Goal: Information Seeking & Learning: Learn about a topic

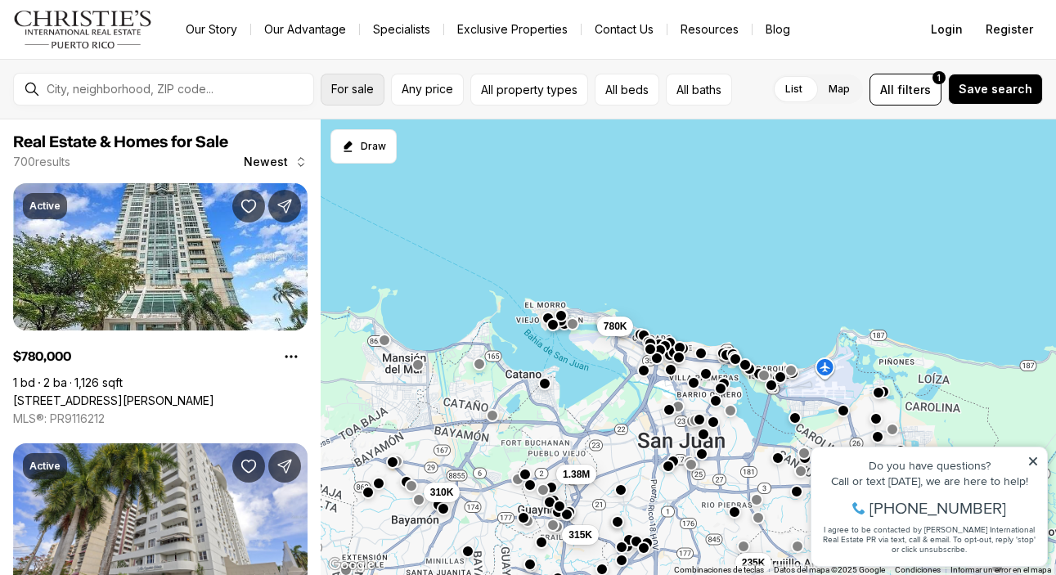
click at [370, 92] on span "For sale" at bounding box center [352, 89] width 43 height 13
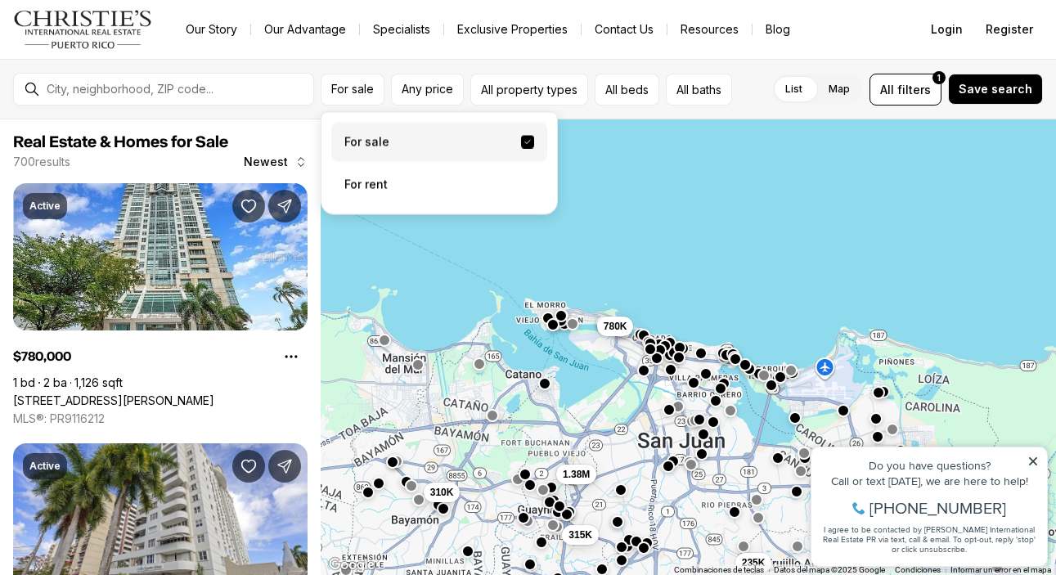
click at [402, 143] on label "For sale" at bounding box center [439, 142] width 216 height 39
click at [521, 143] on button "For sale" at bounding box center [527, 142] width 13 height 13
click at [200, 89] on input "text" at bounding box center [177, 89] width 260 height 13
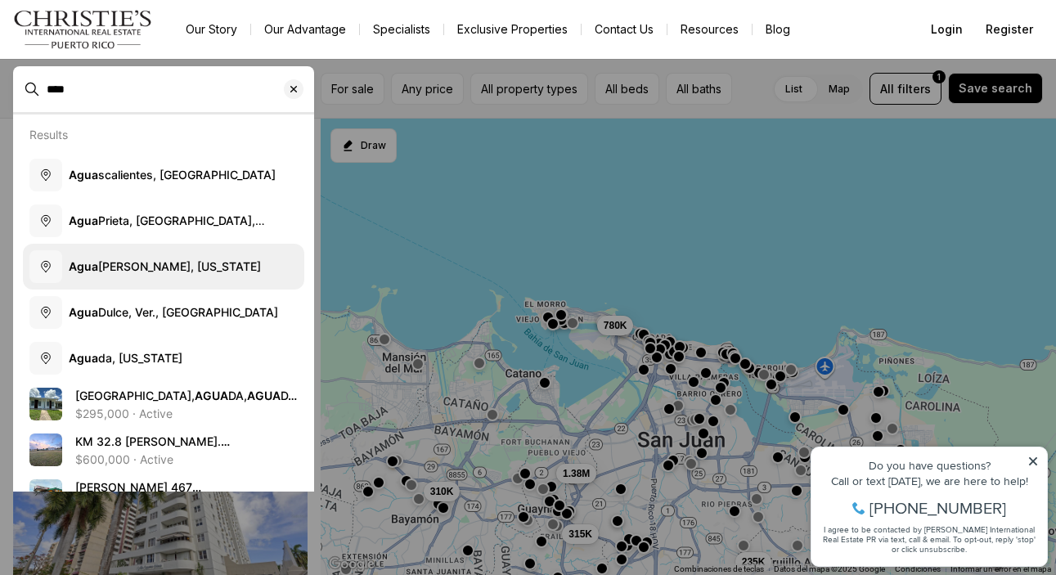
type input "****"
click at [169, 268] on span "Agua dilla, Puerto Rico" at bounding box center [165, 266] width 192 height 14
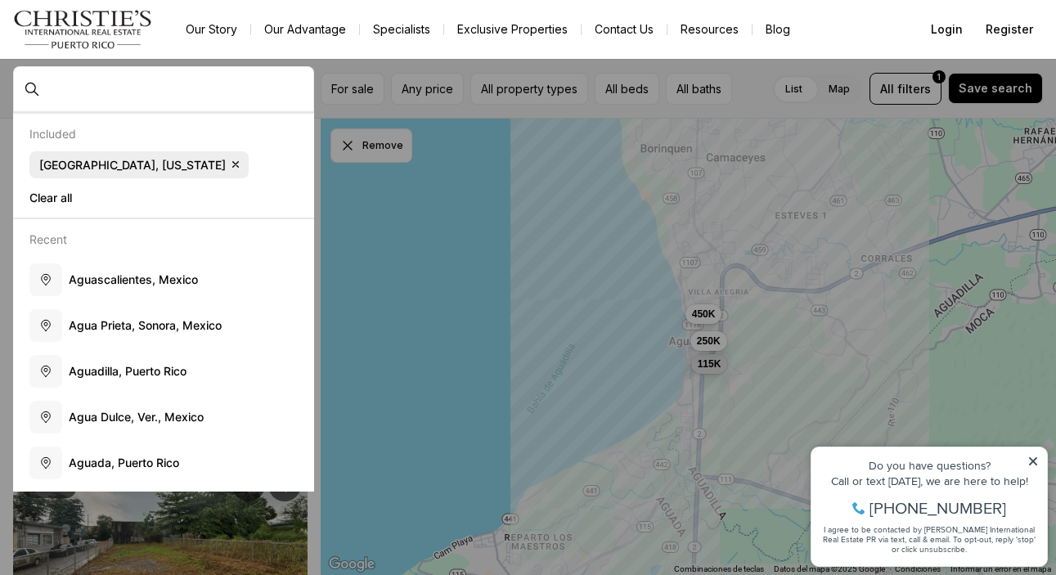
click at [97, 169] on span "Aguadilla, Puerto Rico" at bounding box center [132, 165] width 187 height 15
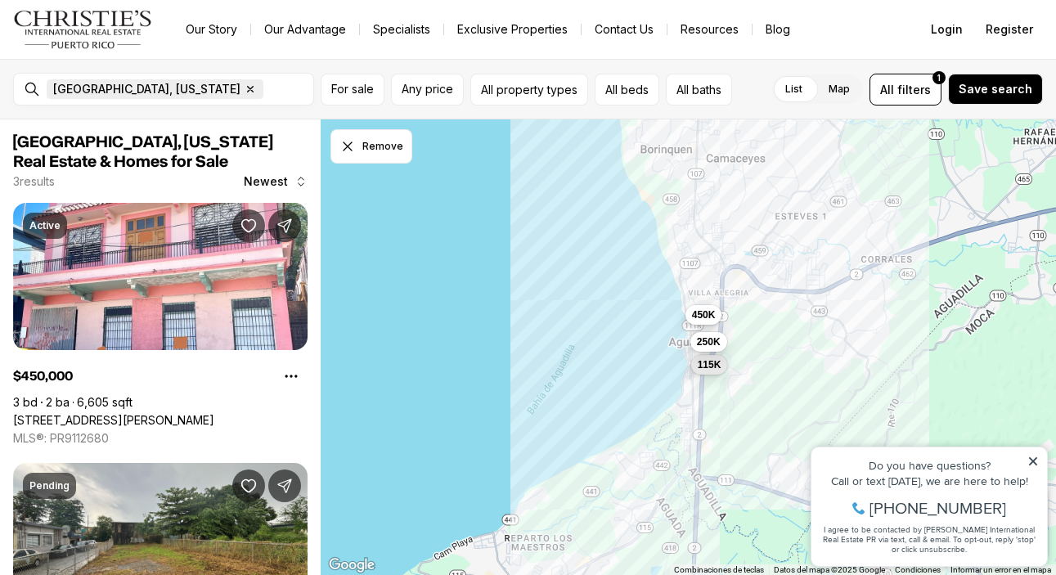
click at [244, 88] on icon "button" at bounding box center [250, 89] width 13 height 13
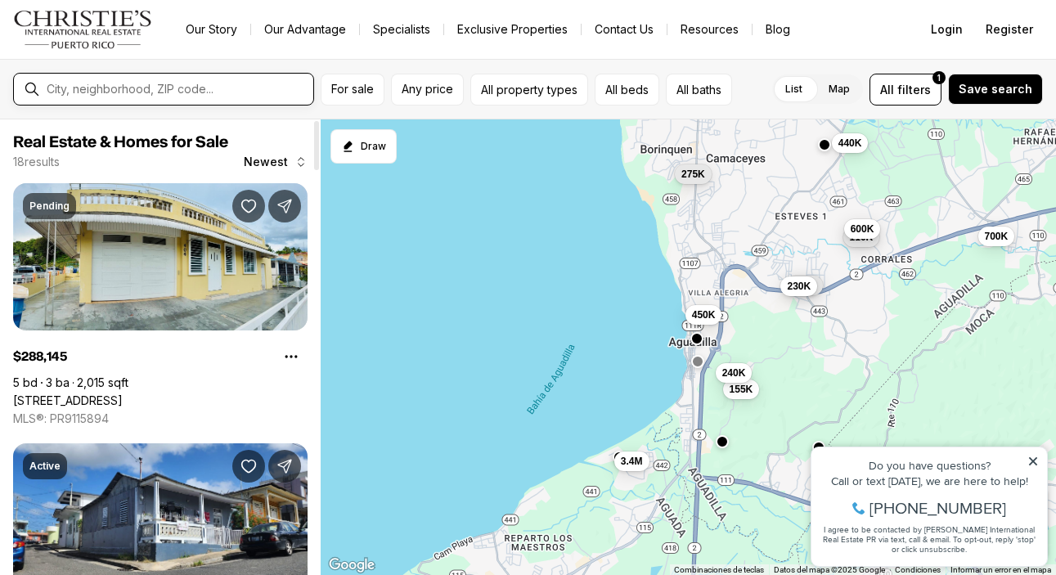
click at [115, 92] on input "text" at bounding box center [177, 89] width 260 height 13
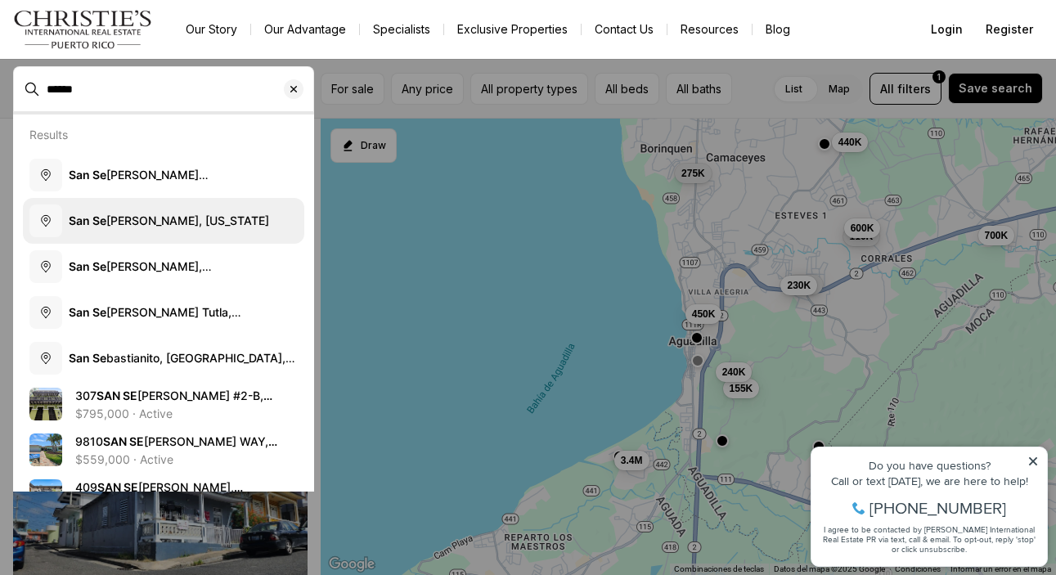
click at [151, 223] on span "San Se bastián, Puerto Rico" at bounding box center [169, 221] width 200 height 14
type input "**********"
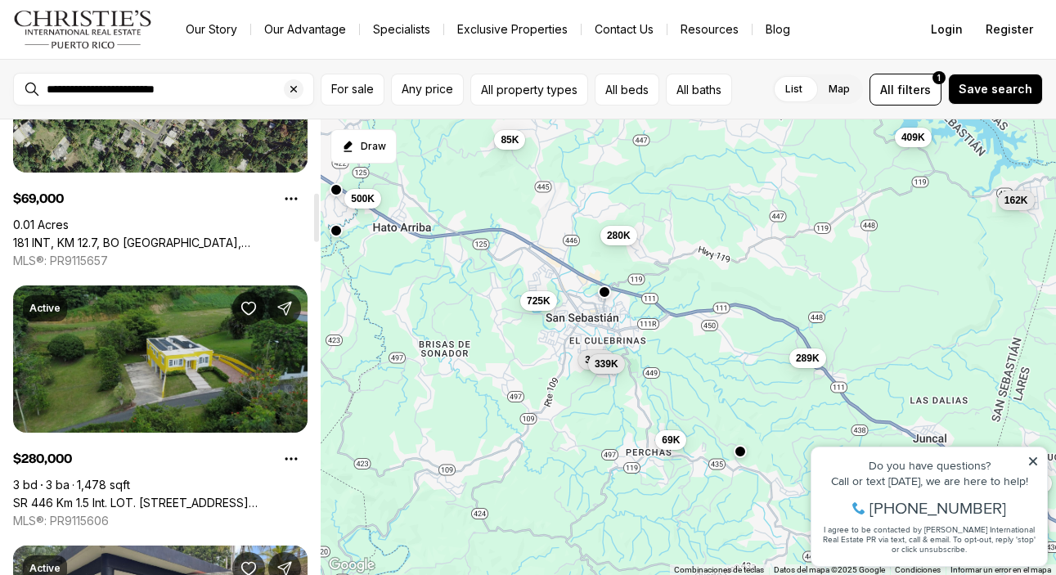
scroll to position [708, 0]
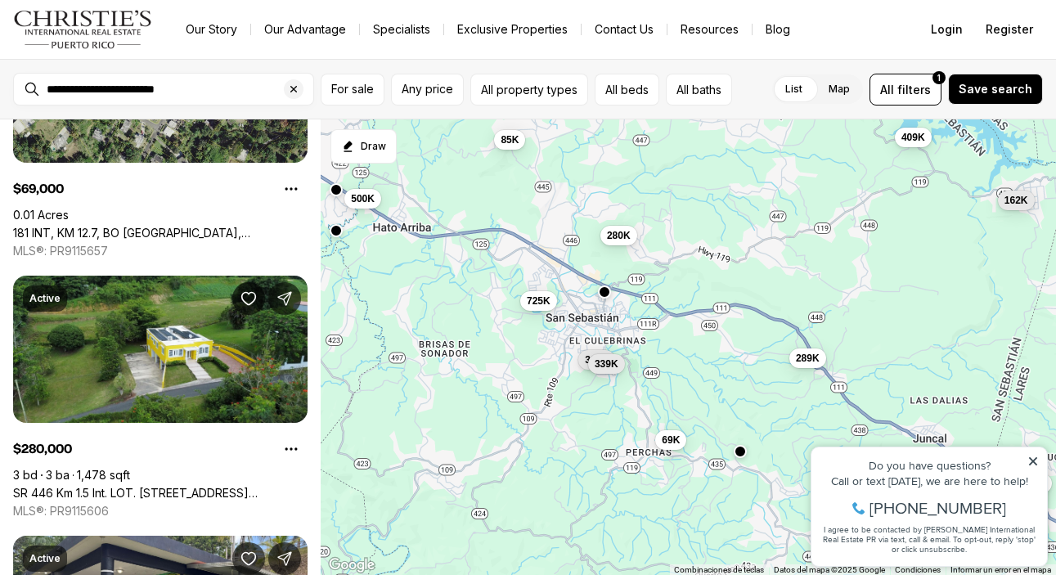
click at [580, 326] on div "310K 339K 725K 69K 280K 289K 165K 500K 409K 85K 162K 335K" at bounding box center [688, 347] width 735 height 456
click at [578, 312] on div "310K 339K 725K 69K 280K 289K 165K 500K 409K 85K 162K 335K" at bounding box center [688, 347] width 735 height 456
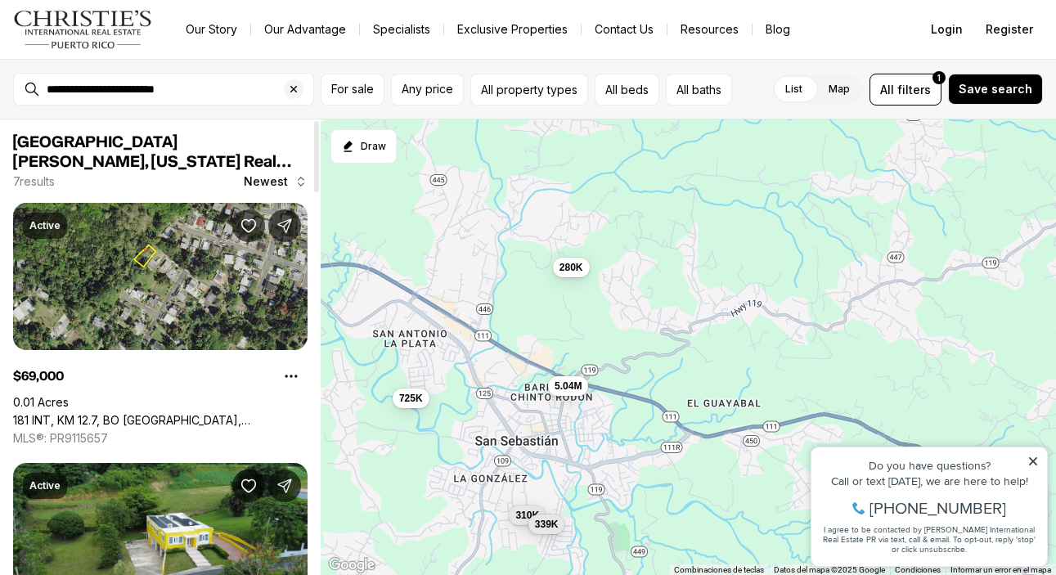
drag, startPoint x: 539, startPoint y: 255, endPoint x: 472, endPoint y: 377, distance: 139.1
click at [472, 377] on div "310K 339K 725K 5.04M 69K 280K 289K" at bounding box center [688, 347] width 735 height 456
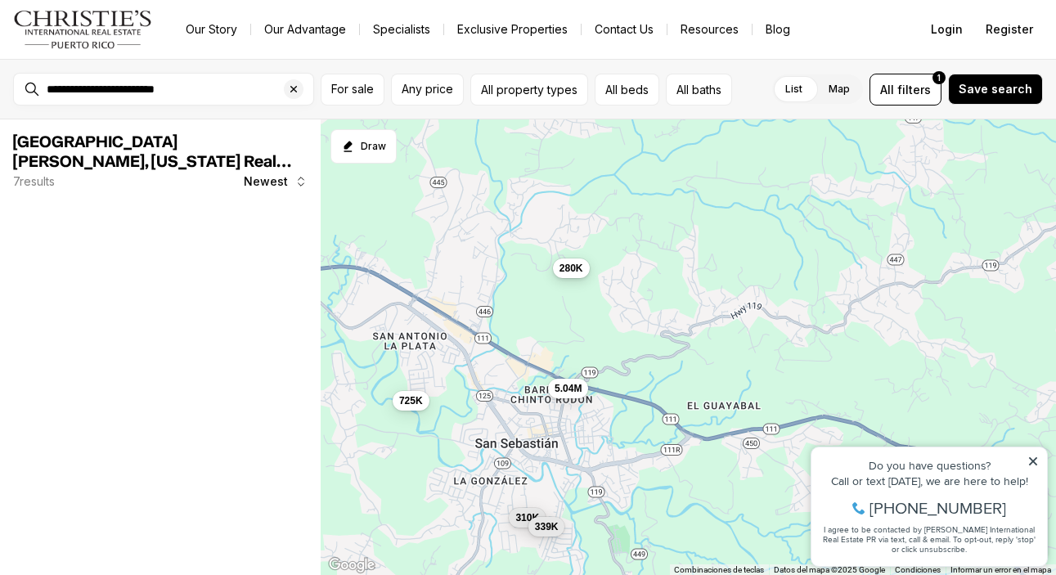
click at [572, 275] on button "280K" at bounding box center [570, 269] width 37 height 20
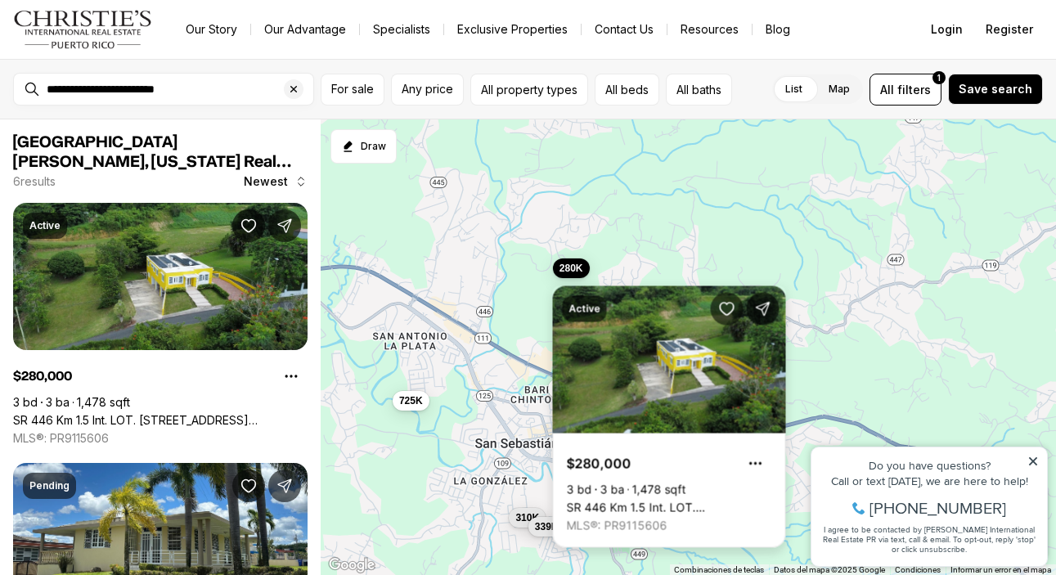
click at [660, 501] on link "SR 446 Km 1.5 Int. LOT. 2 HOYAMALA WARD, SAN SEBASTIAN PR, 00685" at bounding box center [669, 508] width 205 height 15
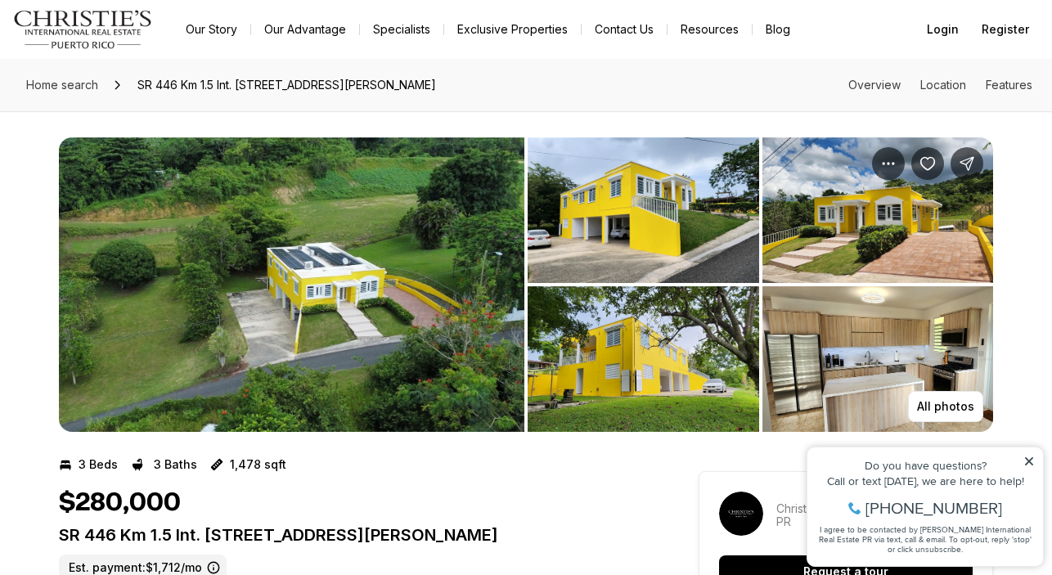
click at [439, 352] on img "View image gallery" at bounding box center [291, 284] width 465 height 295
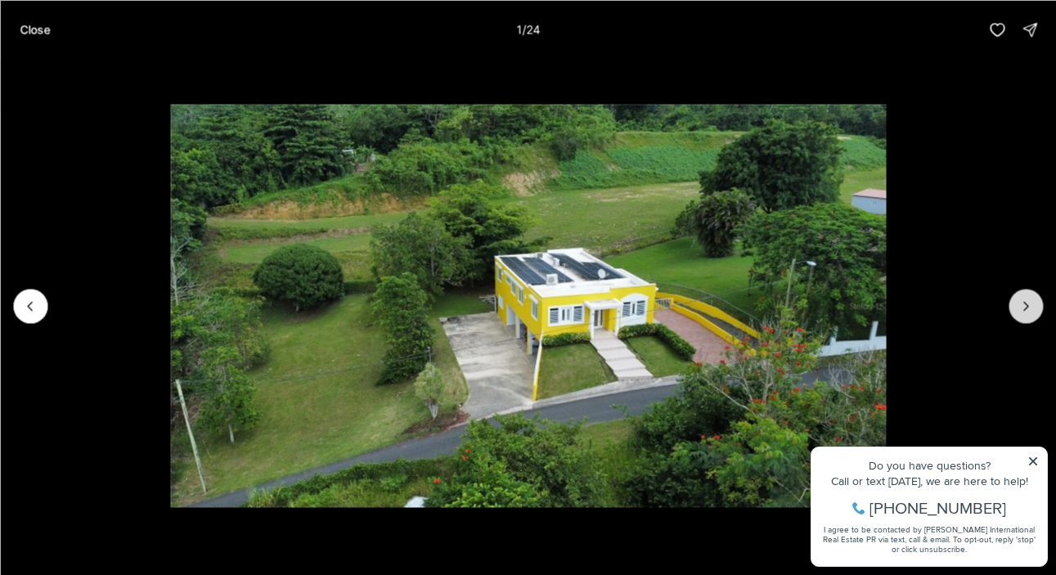
click at [1035, 308] on button "Next slide" at bounding box center [1026, 306] width 34 height 34
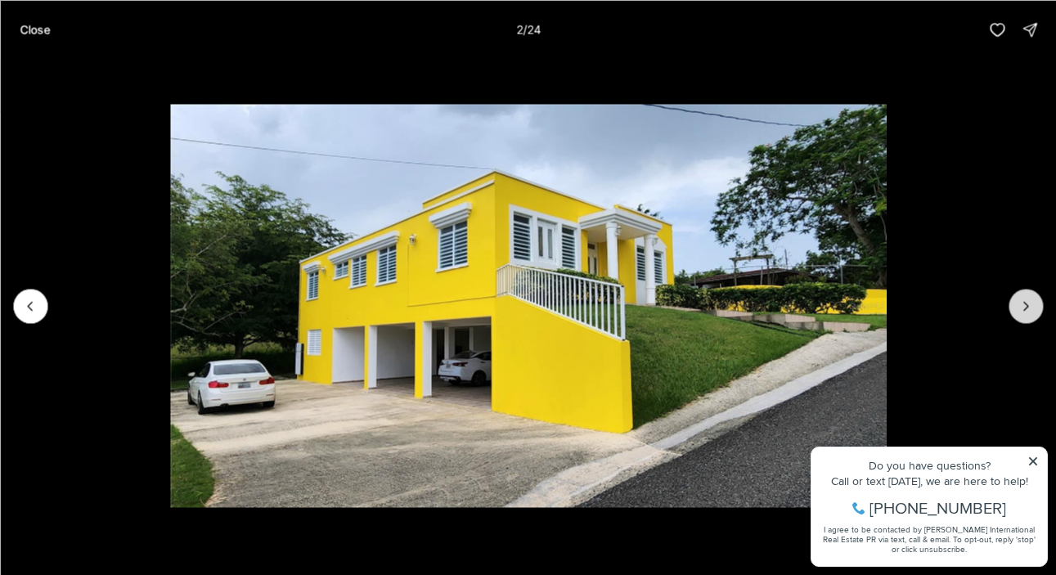
click at [1032, 308] on icon "Next slide" at bounding box center [1026, 306] width 16 height 16
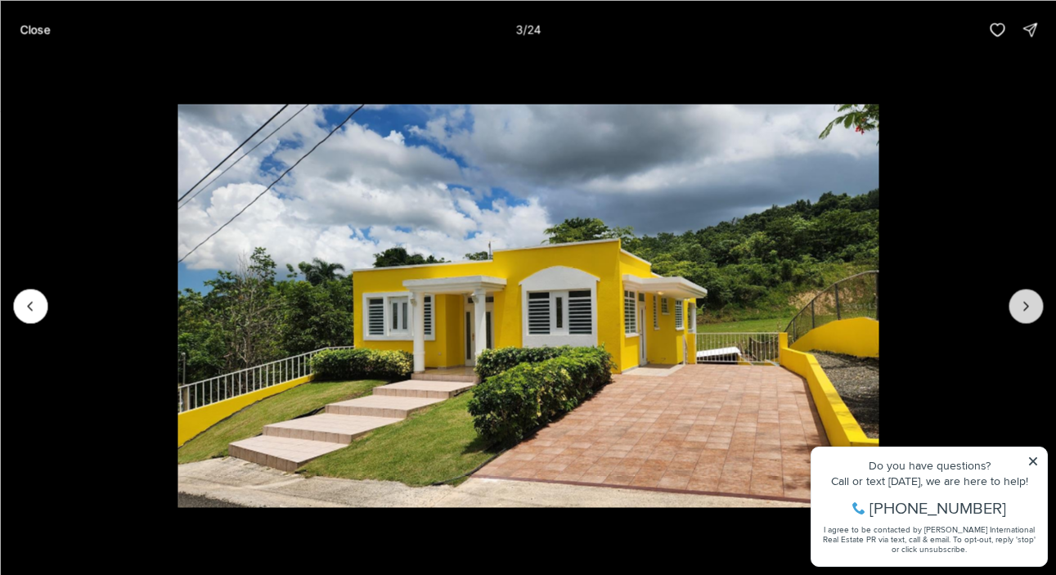
click at [1032, 310] on icon "Next slide" at bounding box center [1026, 306] width 16 height 16
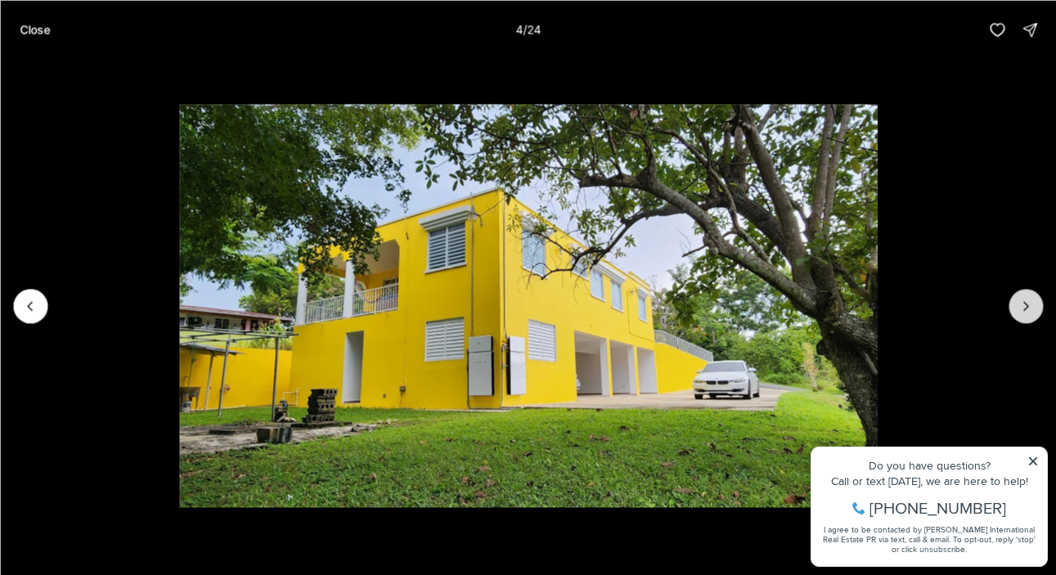
click at [1033, 309] on icon "Next slide" at bounding box center [1026, 306] width 16 height 16
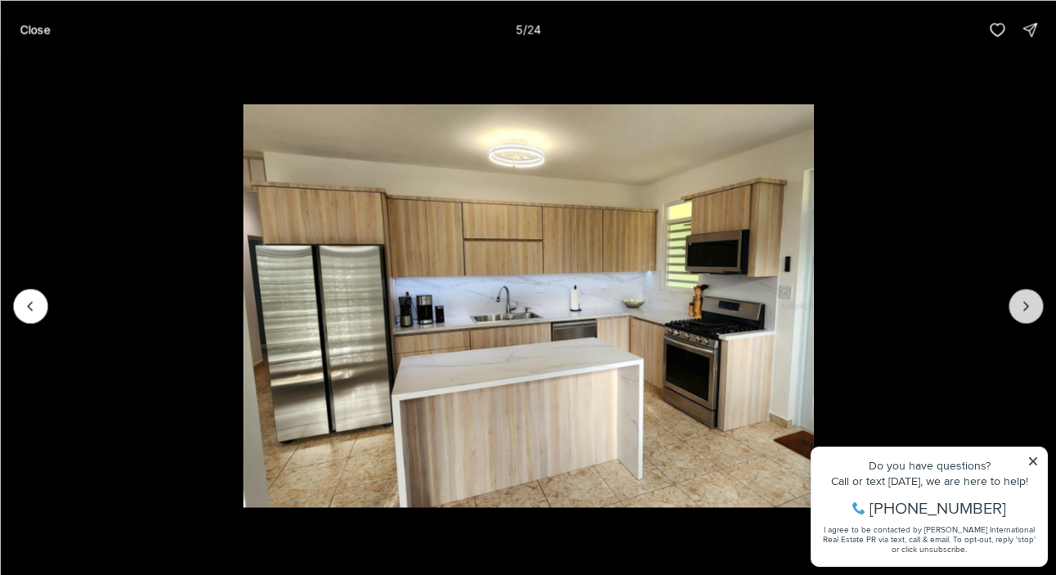
click at [1033, 310] on icon "Next slide" at bounding box center [1026, 306] width 16 height 16
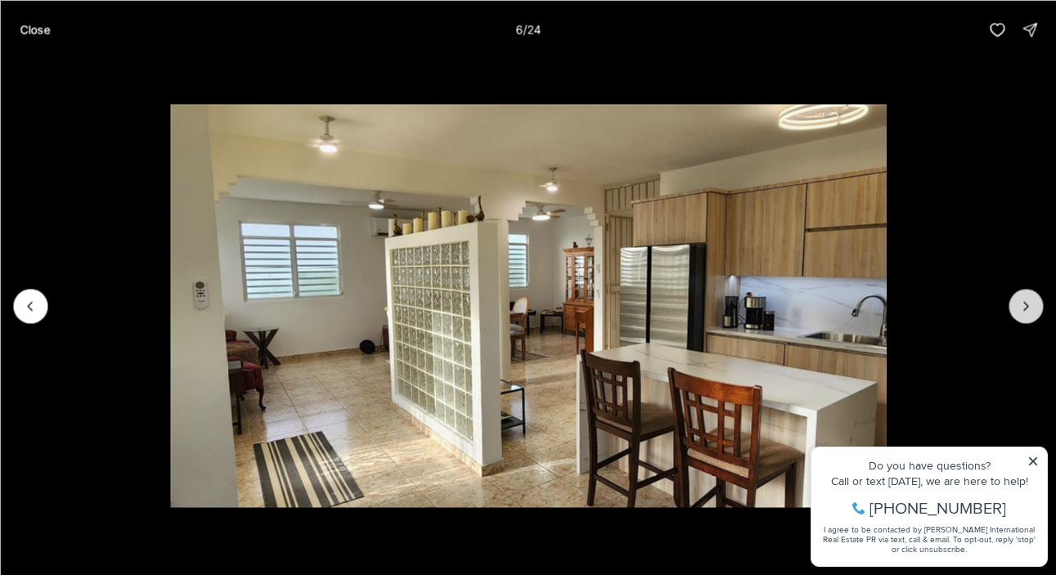
click at [1033, 310] on icon "Next slide" at bounding box center [1026, 306] width 16 height 16
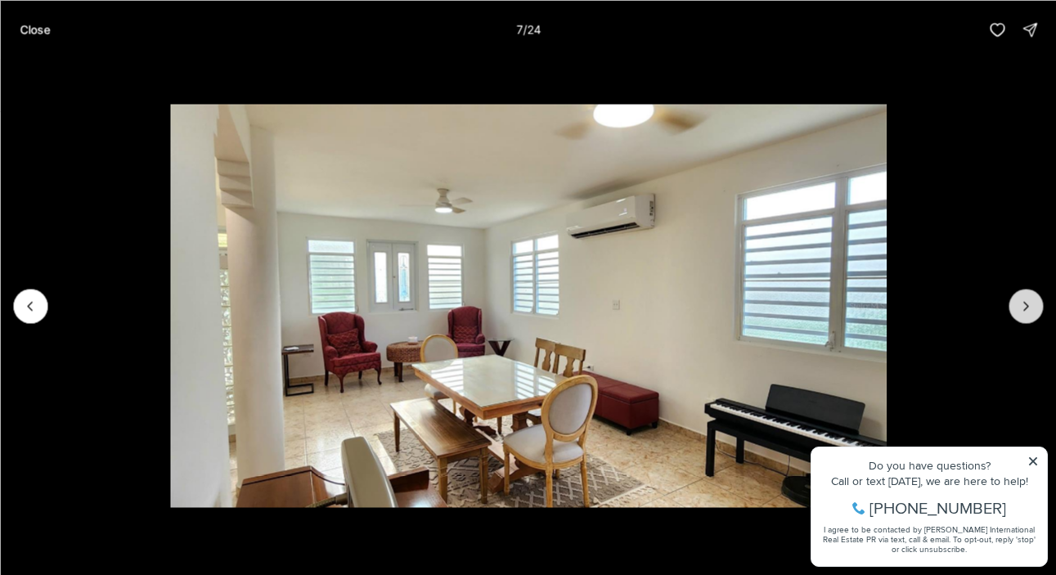
click at [1036, 310] on button "Next slide" at bounding box center [1026, 306] width 34 height 34
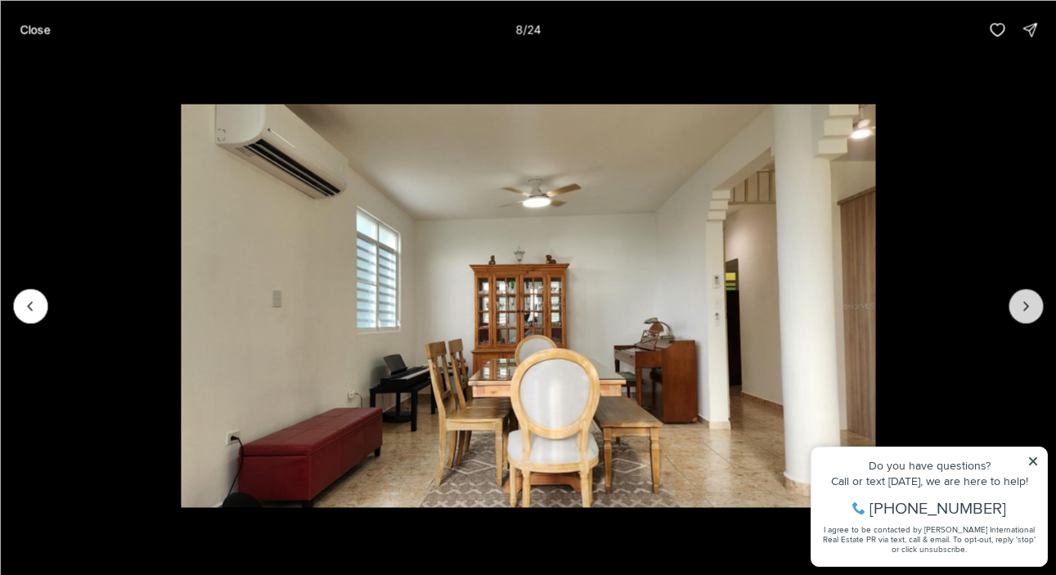
click at [1038, 310] on button "Next slide" at bounding box center [1026, 306] width 34 height 34
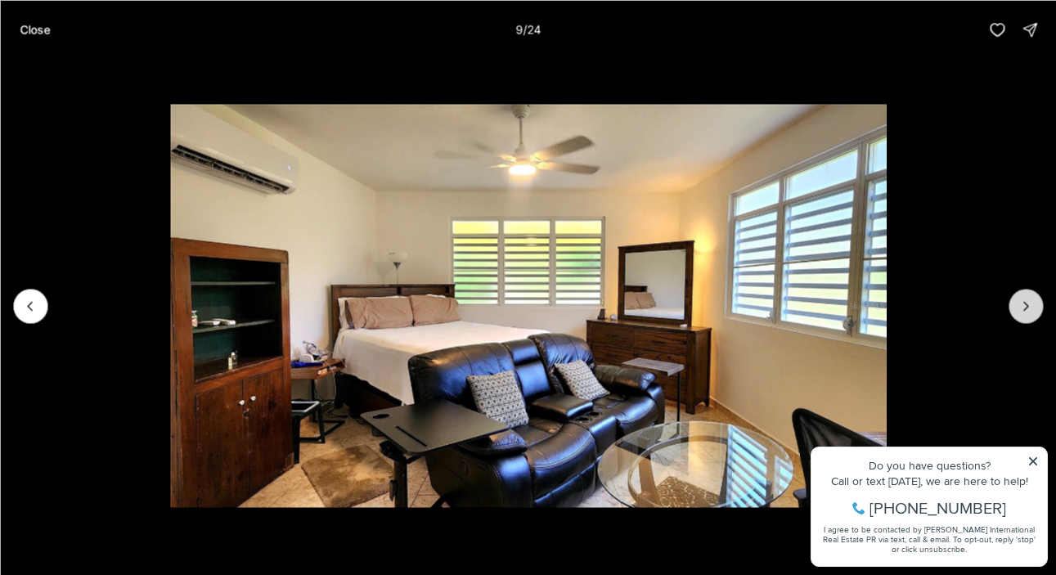
click at [1039, 311] on button "Next slide" at bounding box center [1026, 306] width 34 height 34
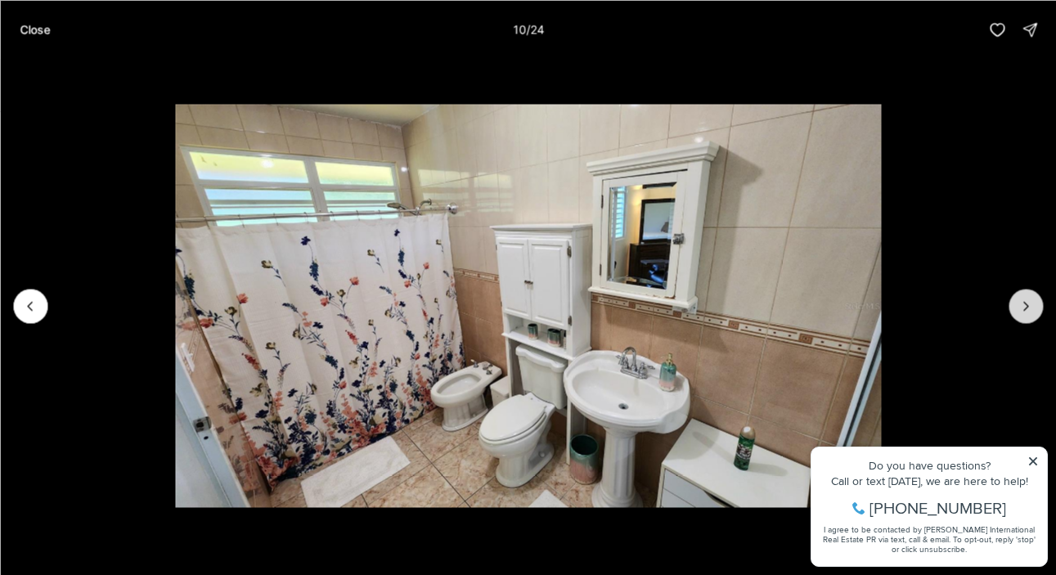
click at [1039, 311] on button "Next slide" at bounding box center [1026, 306] width 34 height 34
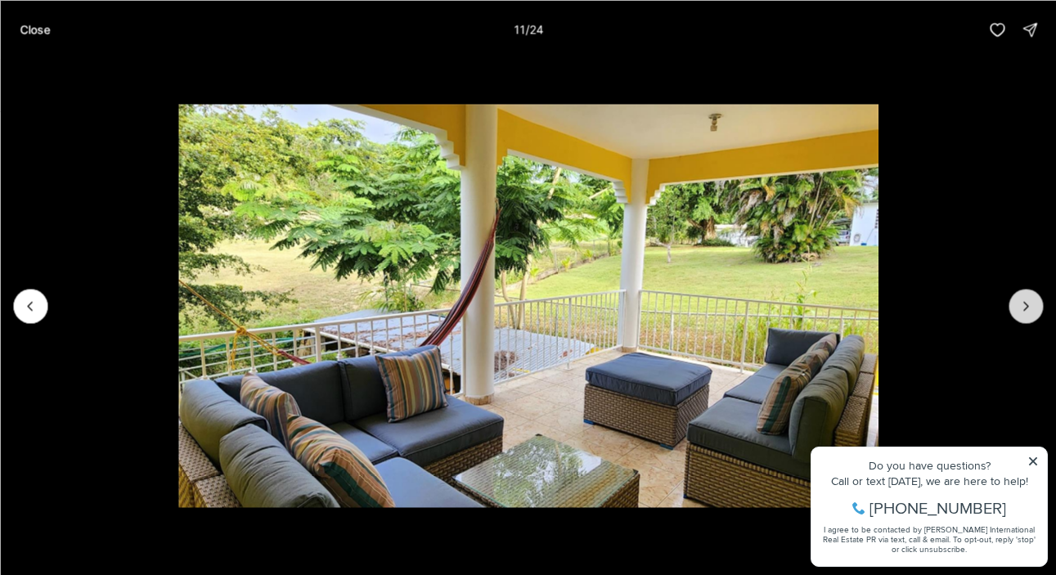
click at [1039, 311] on button "Next slide" at bounding box center [1026, 306] width 34 height 34
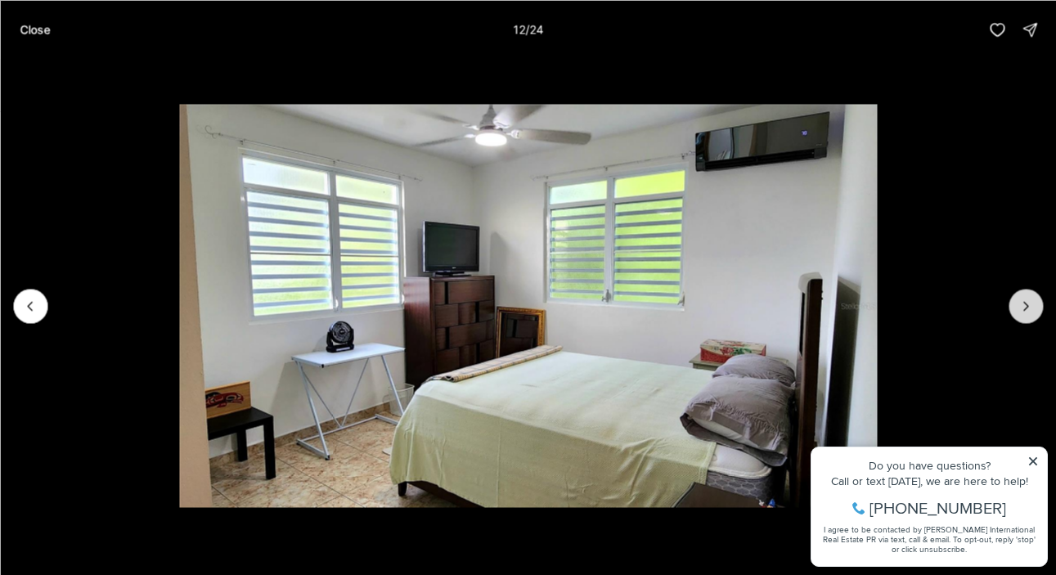
click at [1040, 311] on button "Next slide" at bounding box center [1026, 306] width 34 height 34
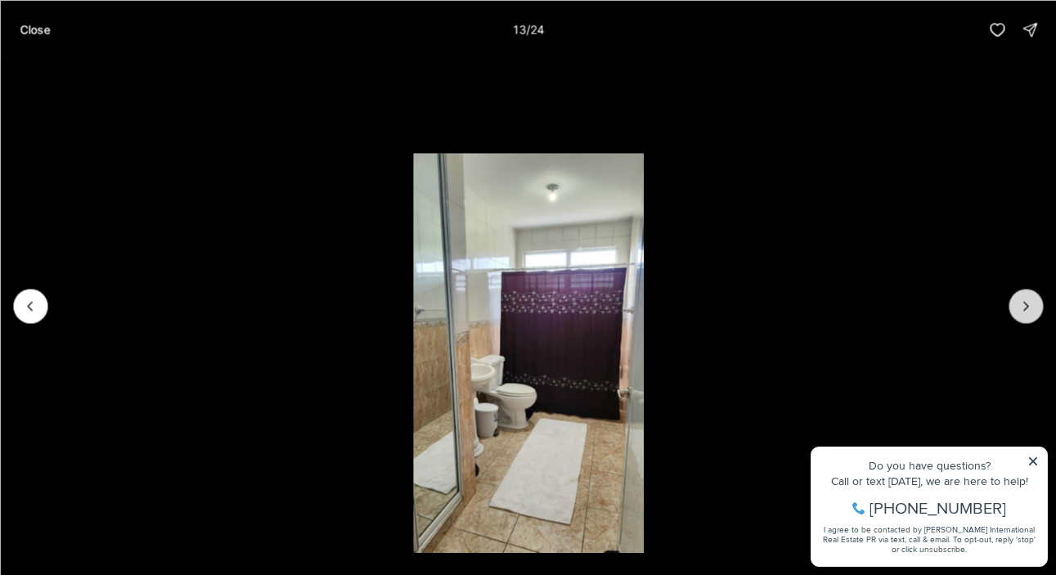
click at [1040, 311] on button "Next slide" at bounding box center [1026, 306] width 34 height 34
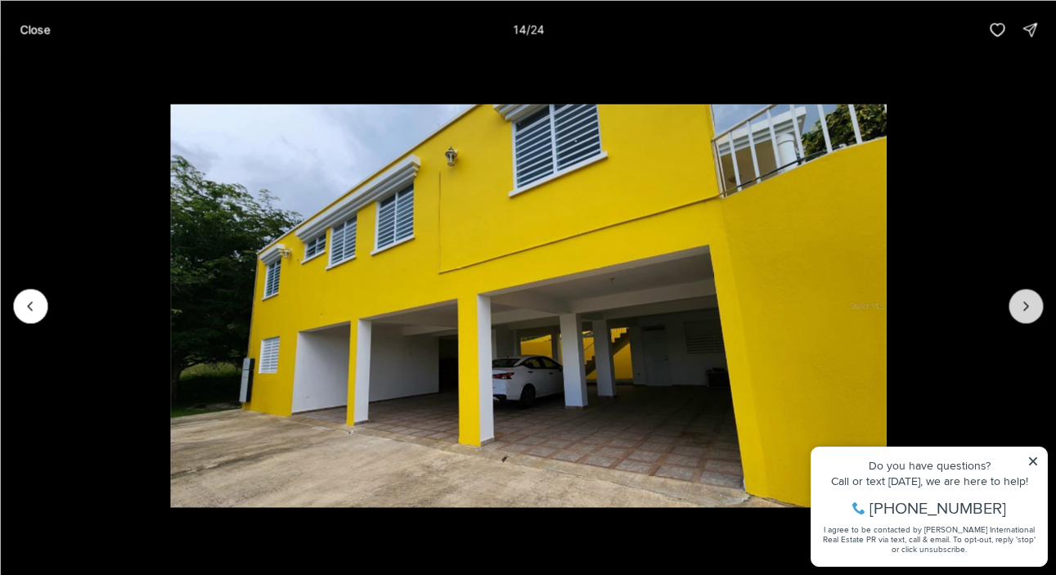
click at [1040, 311] on button "Next slide" at bounding box center [1026, 306] width 34 height 34
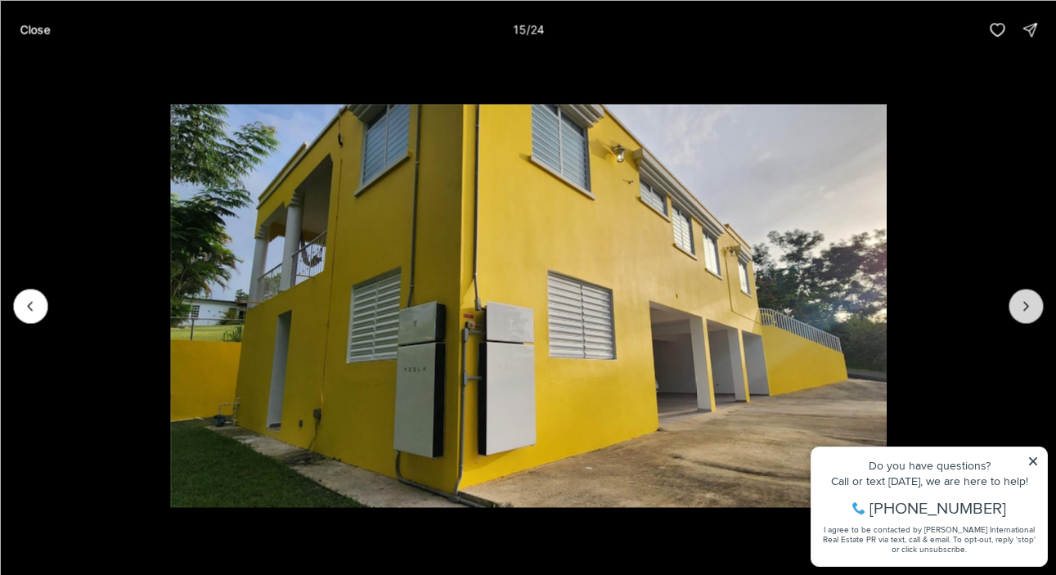
click at [1040, 312] on button "Next slide" at bounding box center [1026, 306] width 34 height 34
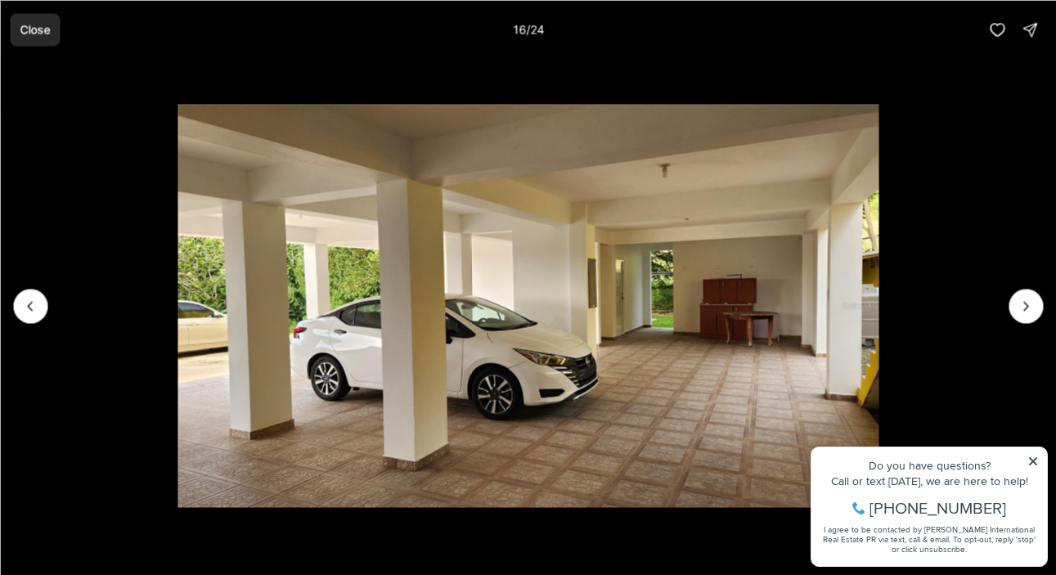
click at [30, 29] on p "Close" at bounding box center [35, 29] width 30 height 13
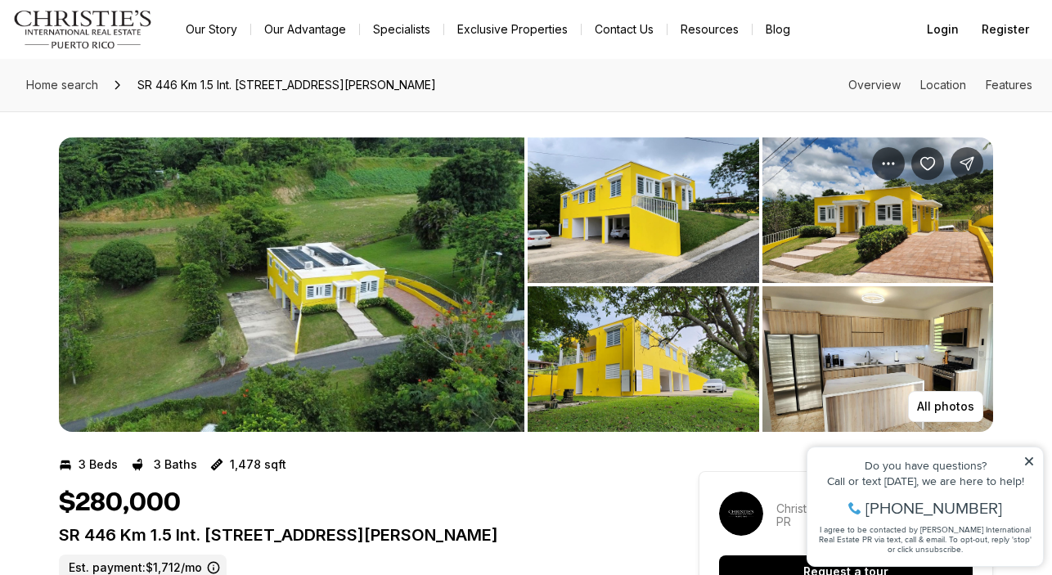
click at [513, 336] on img "View image gallery" at bounding box center [291, 284] width 465 height 295
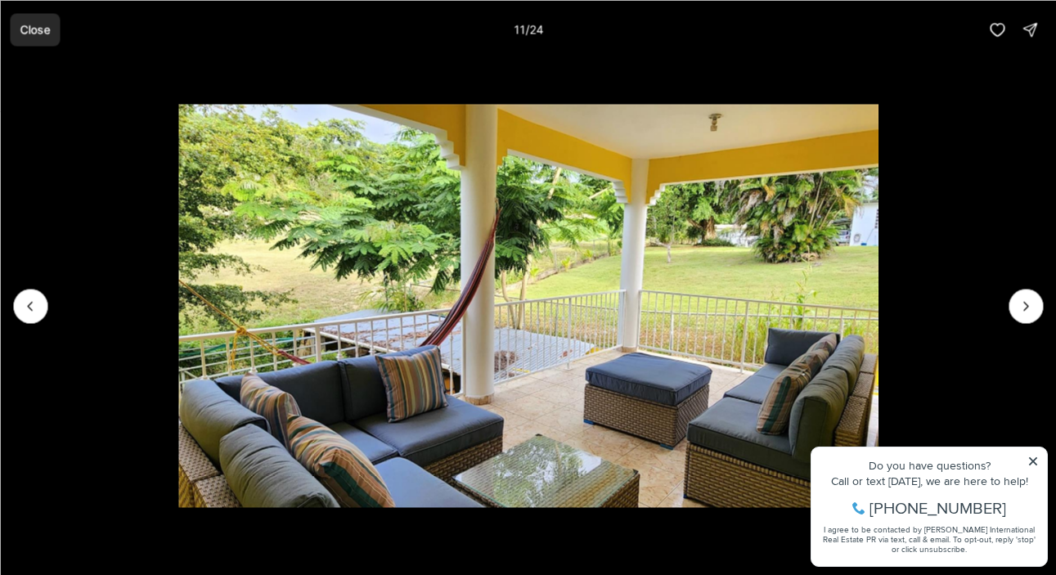
click at [29, 26] on p "Close" at bounding box center [35, 29] width 30 height 13
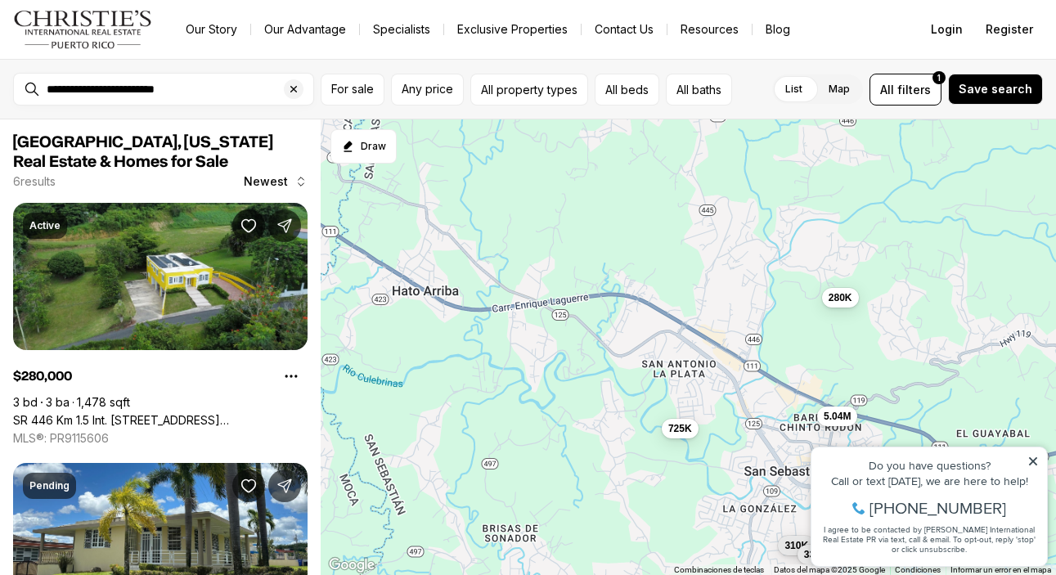
drag, startPoint x: 435, startPoint y: 283, endPoint x: 705, endPoint y: 307, distance: 271.0
click at [705, 308] on div "280K 310K 289K 339K 725K 5.04M" at bounding box center [688, 347] width 735 height 456
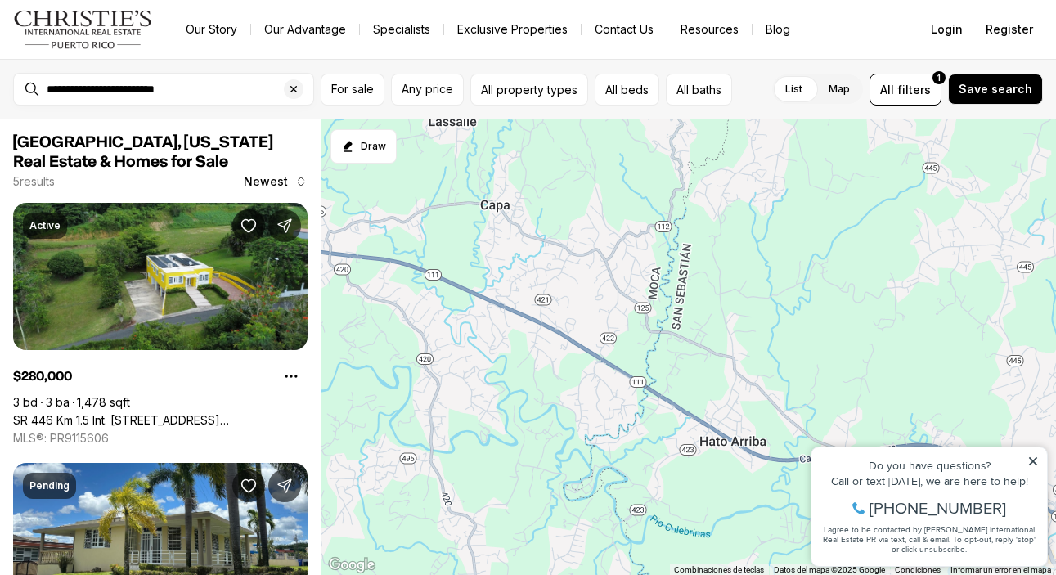
drag, startPoint x: 486, startPoint y: 326, endPoint x: 798, endPoint y: 483, distance: 349.0
click at [798, 484] on div "280K 310K 339K 725K 5.04M" at bounding box center [688, 347] width 735 height 456
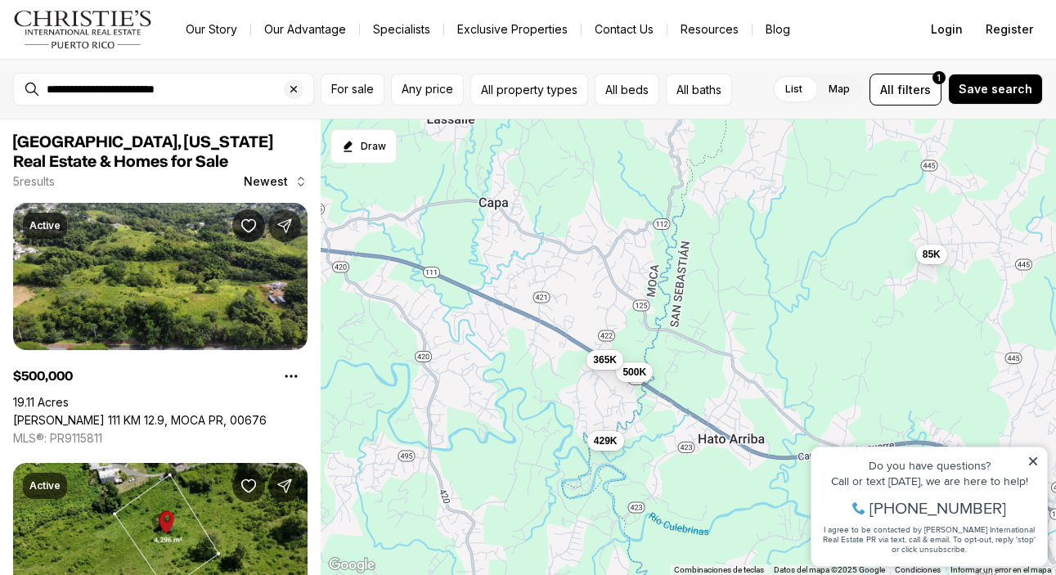
click at [1032, 458] on icon at bounding box center [1033, 461] width 11 height 11
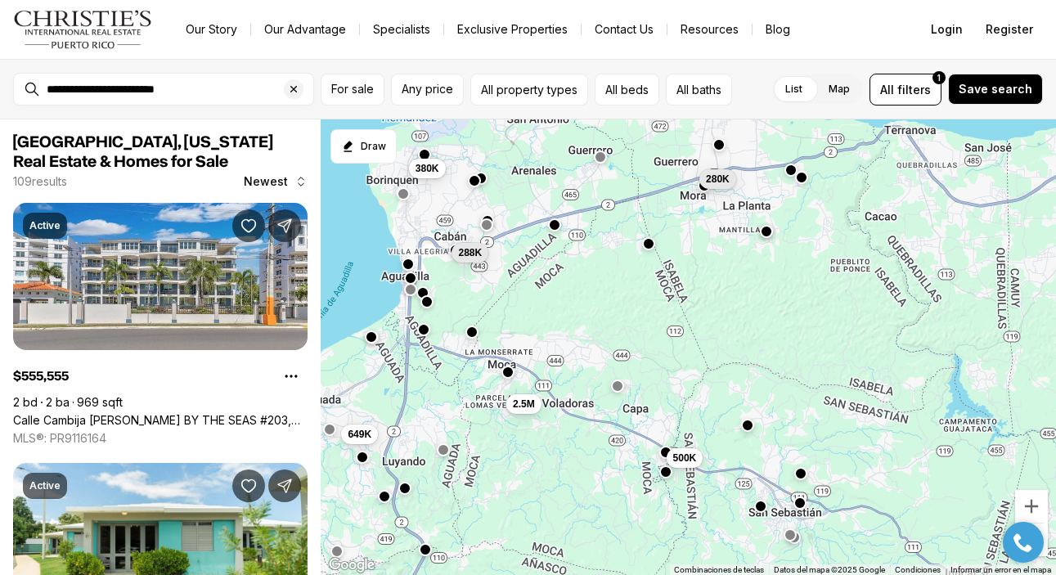
drag, startPoint x: 946, startPoint y: 373, endPoint x: 684, endPoint y: 379, distance: 261.9
click at [684, 377] on div "649K 2.5M 288K 380K 280K 500K 1.3M 515K 649K 285K 499K" at bounding box center [688, 347] width 735 height 456
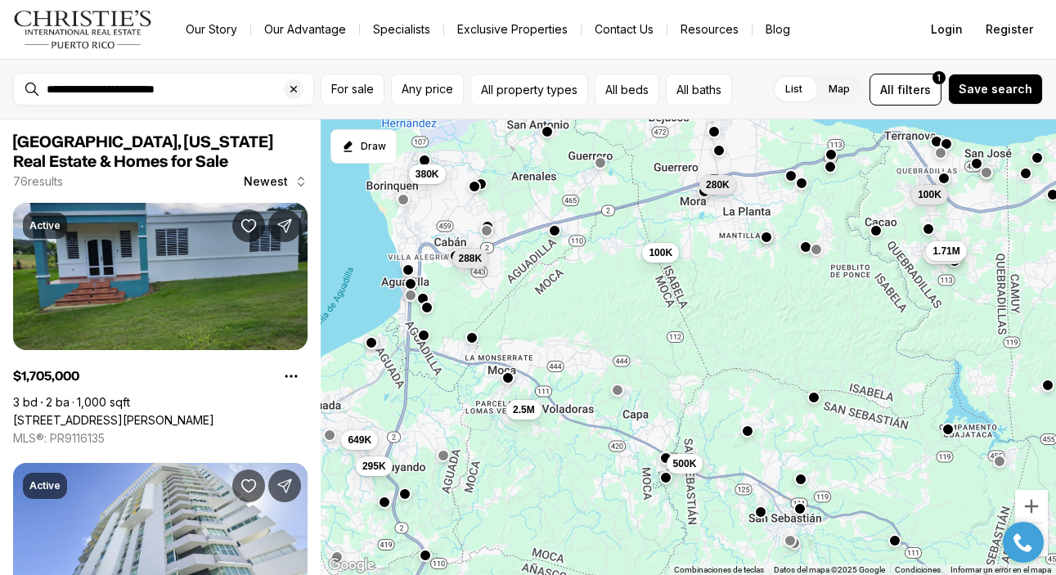
click at [618, 390] on button "button" at bounding box center [617, 390] width 13 height 13
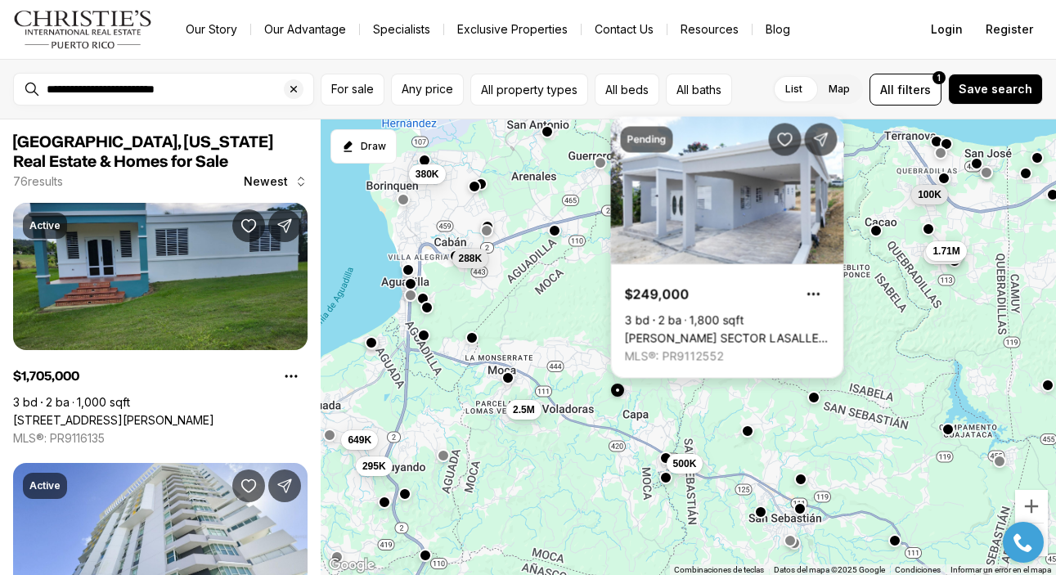
click at [687, 331] on link "Bo Rocha SECTOR LASALLE, MOCA PR, 00676" at bounding box center [727, 338] width 205 height 15
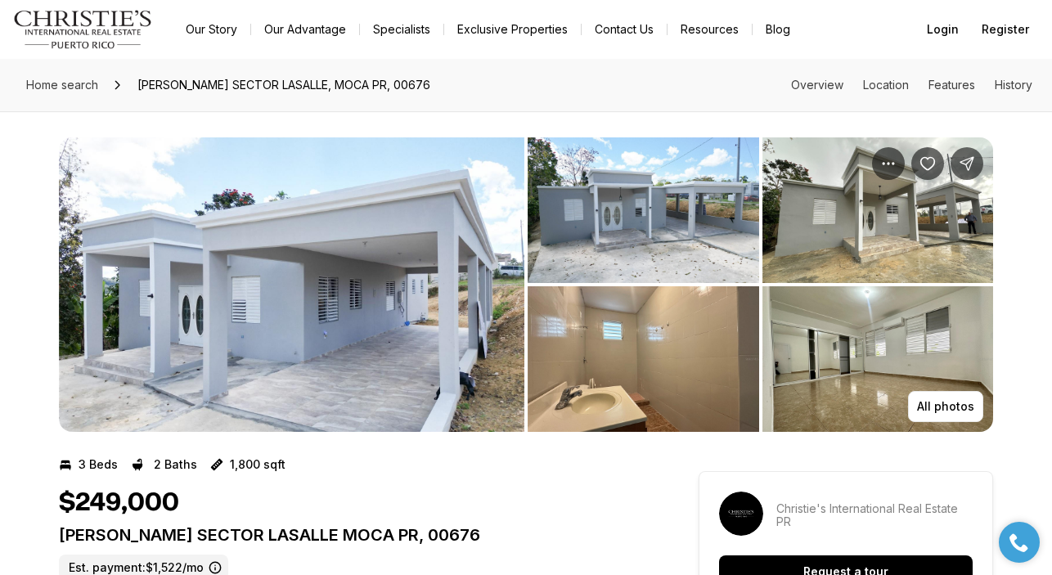
click at [443, 301] on img "View image gallery" at bounding box center [291, 284] width 465 height 295
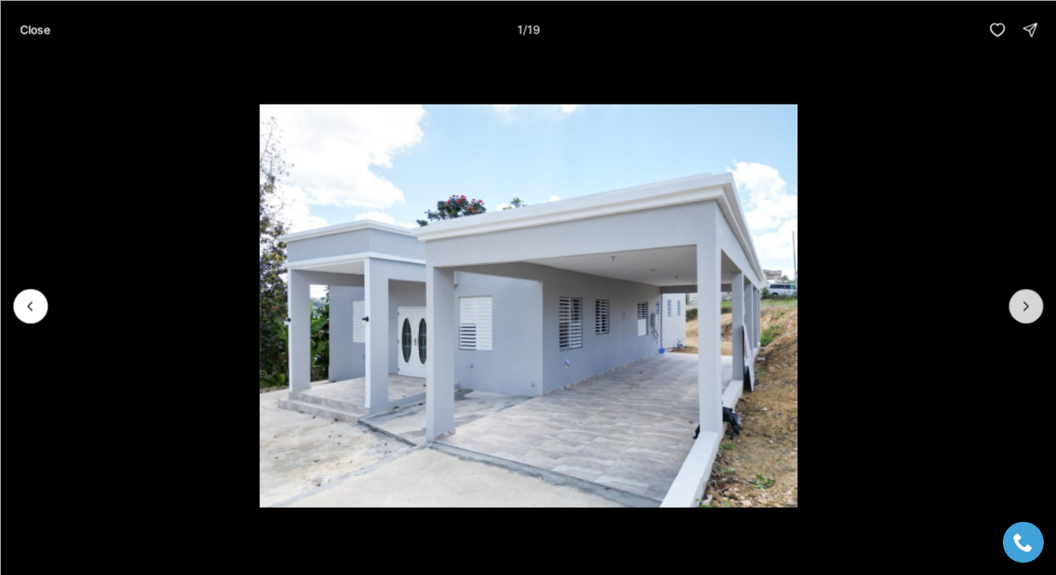
click at [1042, 308] on button "Next slide" at bounding box center [1026, 306] width 34 height 34
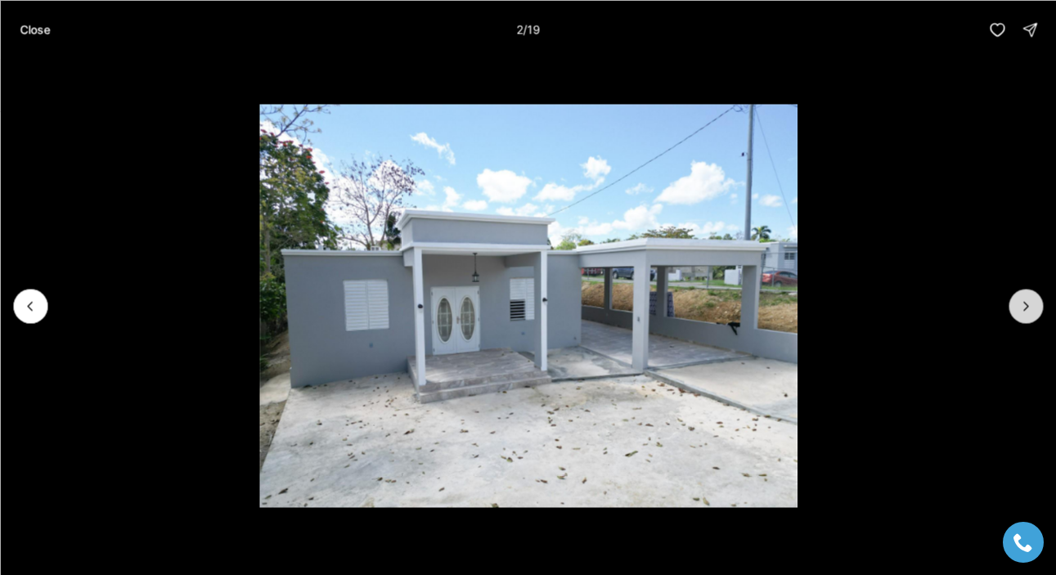
click at [1042, 308] on button "Next slide" at bounding box center [1026, 306] width 34 height 34
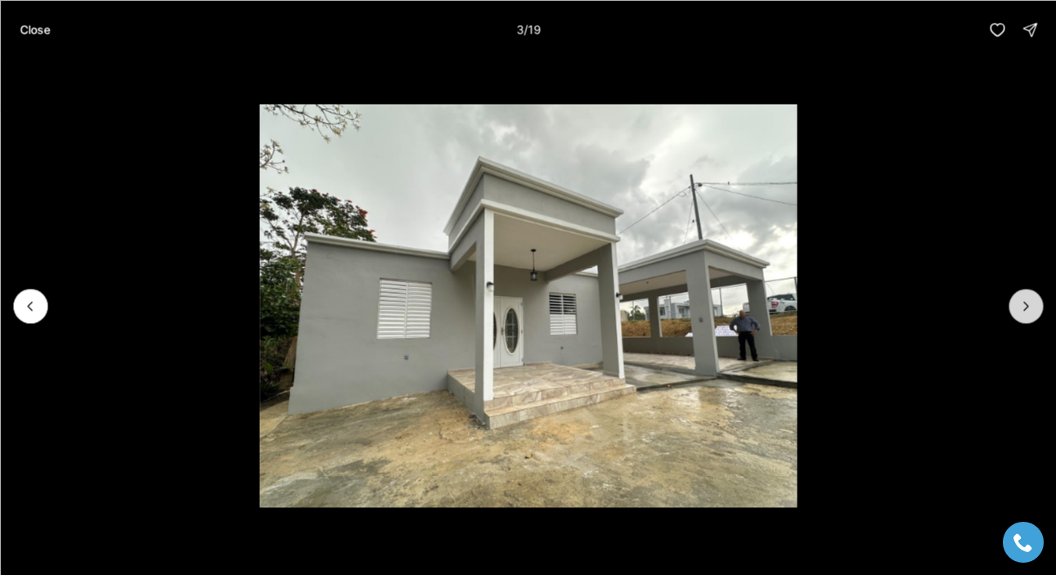
click at [1042, 308] on button "Next slide" at bounding box center [1026, 306] width 34 height 34
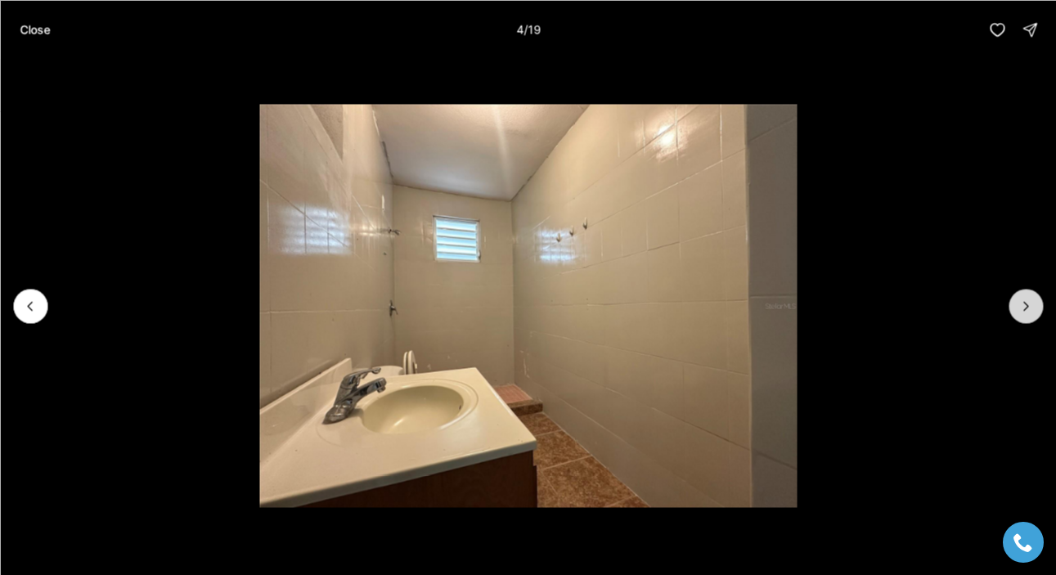
click at [1042, 308] on button "Next slide" at bounding box center [1026, 306] width 34 height 34
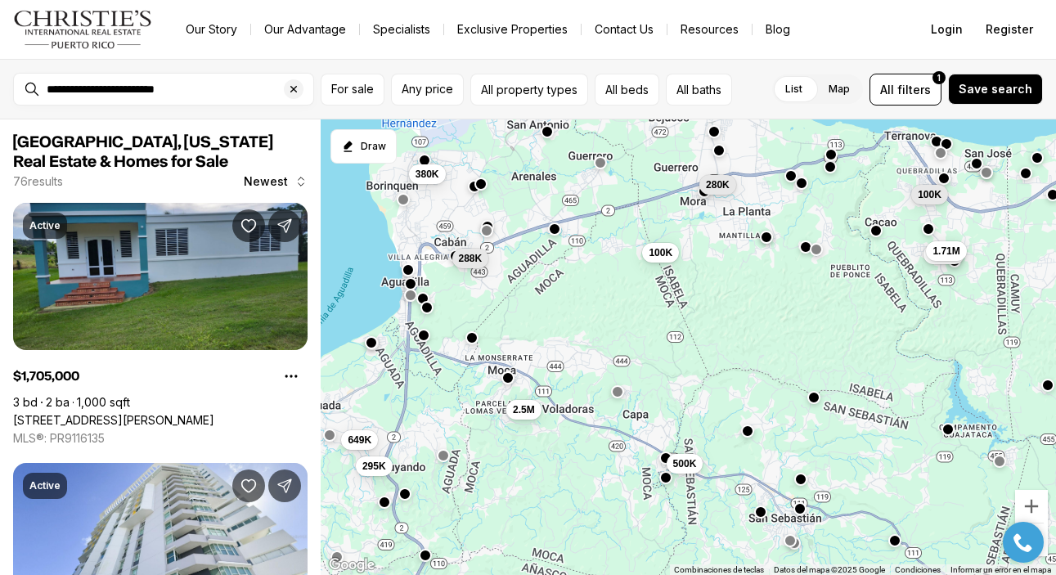
click at [554, 232] on button "button" at bounding box center [553, 229] width 13 height 13
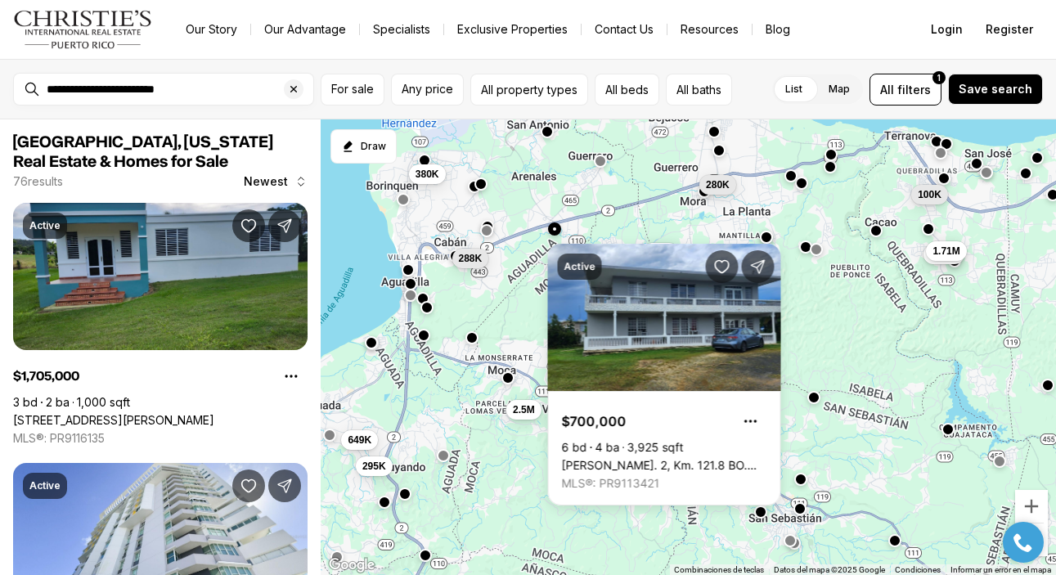
click at [602, 162] on button "button" at bounding box center [599, 161] width 13 height 13
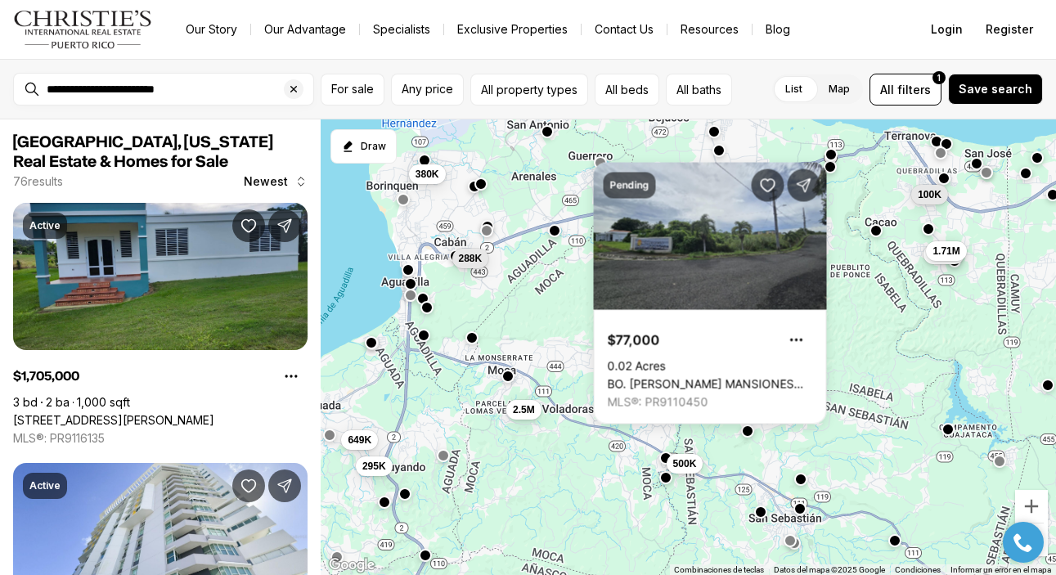
click at [509, 376] on button "button" at bounding box center [507, 376] width 13 height 13
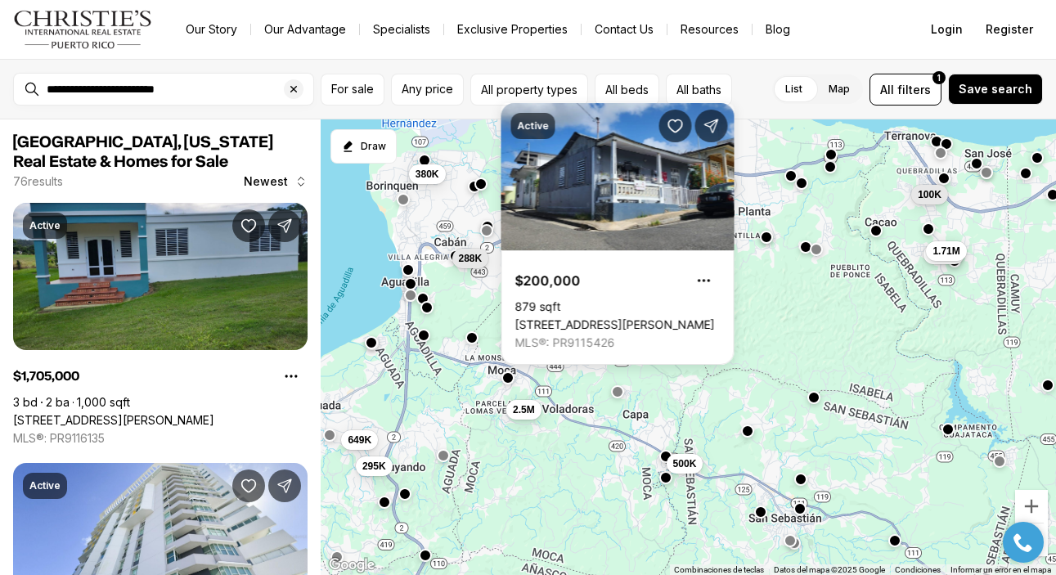
click at [663, 455] on button "button" at bounding box center [665, 456] width 13 height 13
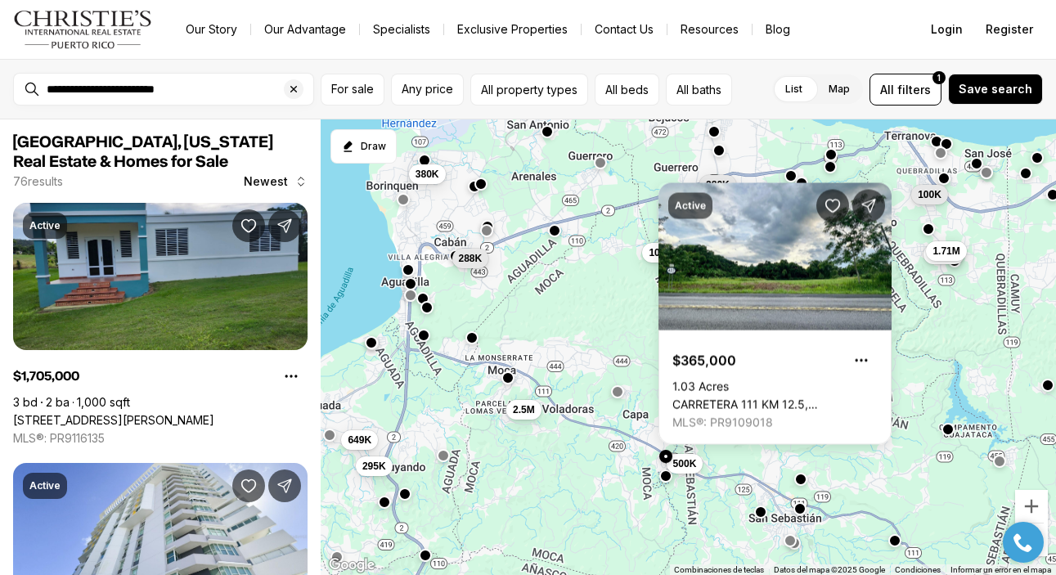
click at [667, 481] on button "button" at bounding box center [665, 476] width 13 height 13
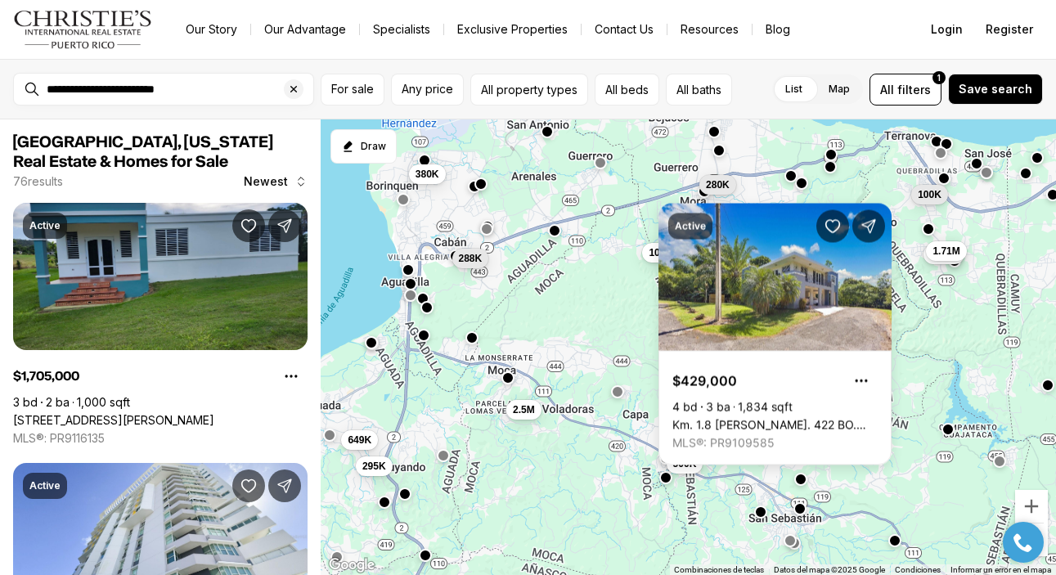
click at [490, 236] on div at bounding box center [486, 230] width 13 height 13
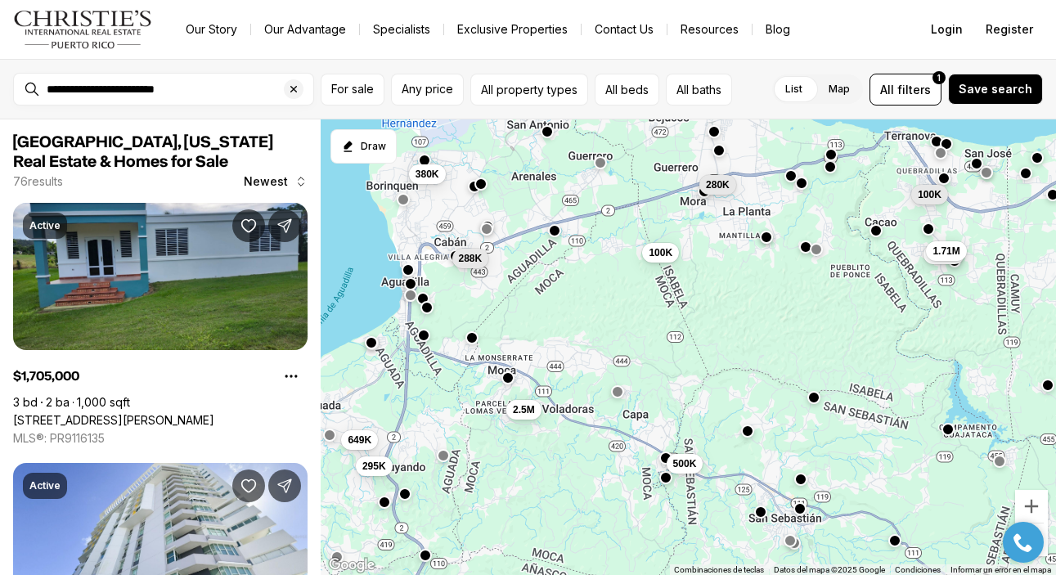
click at [488, 235] on button "button" at bounding box center [486, 229] width 13 height 13
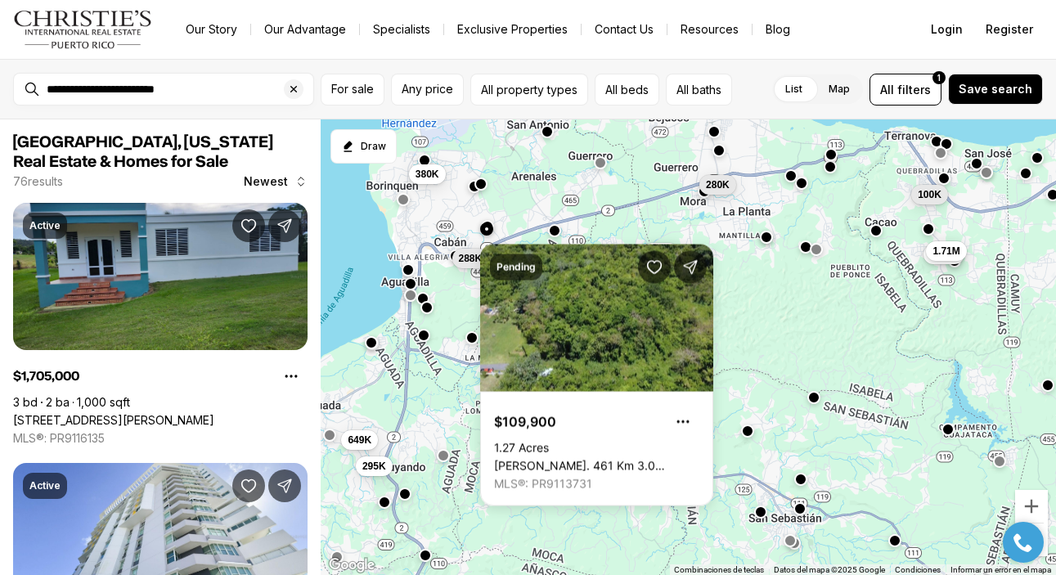
click at [494, 210] on div "280K 69K 100K 1.71M 1.71M 2.5M 288K 380K 649K 295K 100K 500K" at bounding box center [688, 347] width 735 height 456
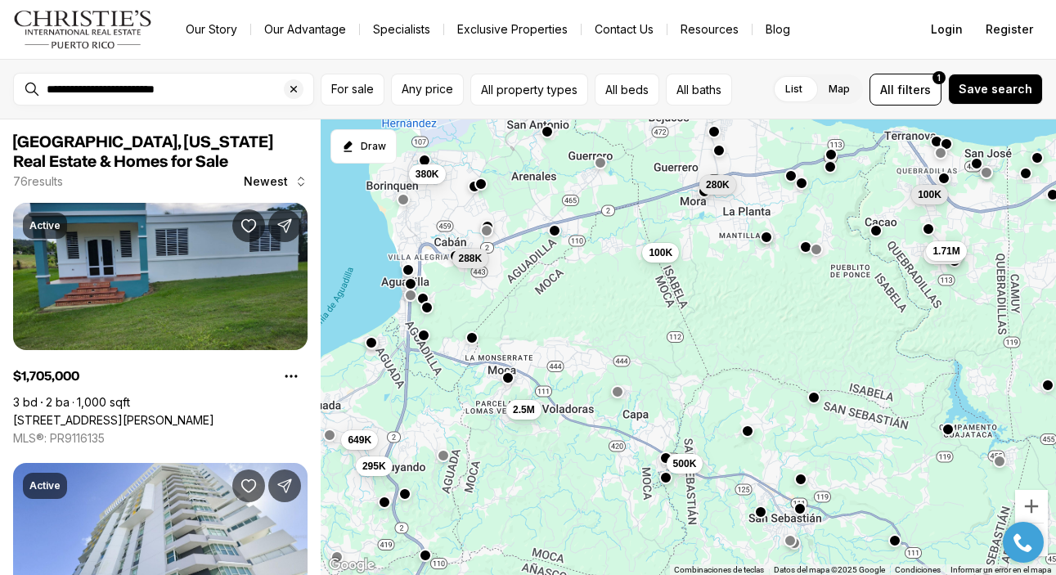
click at [494, 210] on div "280K 69K 100K 1.71M 1.71M 2.5M 288K 380K 649K 295K 100K 500K" at bounding box center [688, 347] width 735 height 456
click at [503, 218] on div "280K 69K 100K 1.71M 1.71M 2.5M 288K 380K 649K 295K 100K 500K" at bounding box center [688, 347] width 735 height 456
click at [471, 346] on div "280K 69K 100K 1.71M 1.71M 2.5M 288K 380K 649K 295K 100K 500K" at bounding box center [688, 347] width 735 height 456
click at [473, 337] on button "button" at bounding box center [471, 336] width 13 height 13
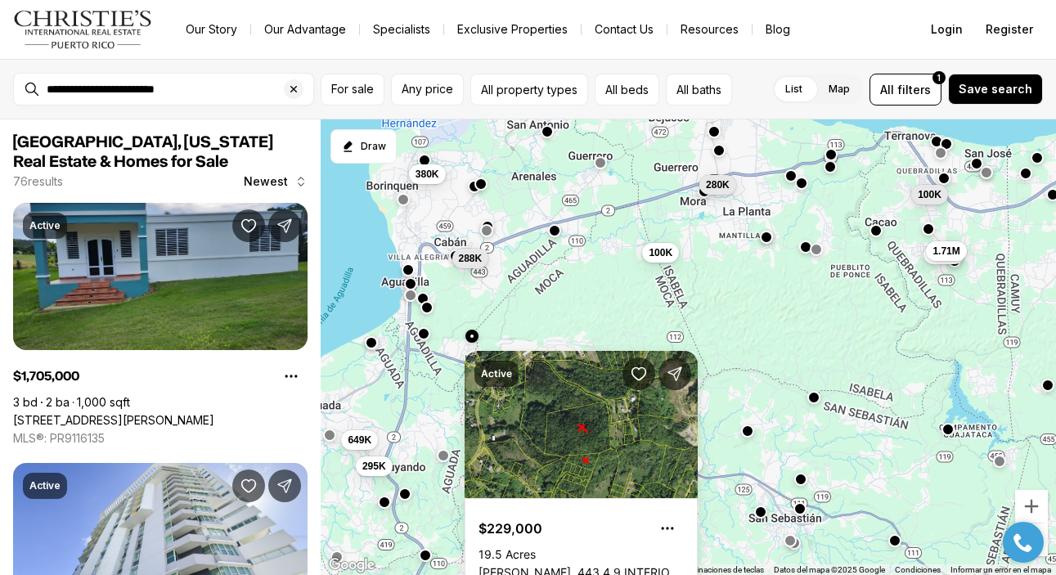
click at [423, 337] on button "button" at bounding box center [422, 333] width 13 height 13
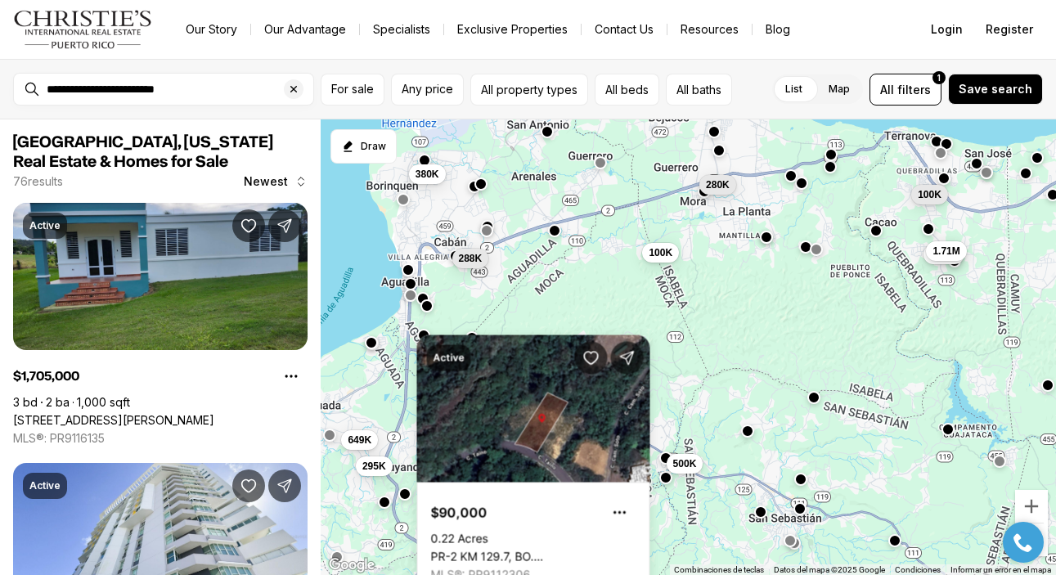
click at [427, 308] on button "button" at bounding box center [426, 305] width 13 height 13
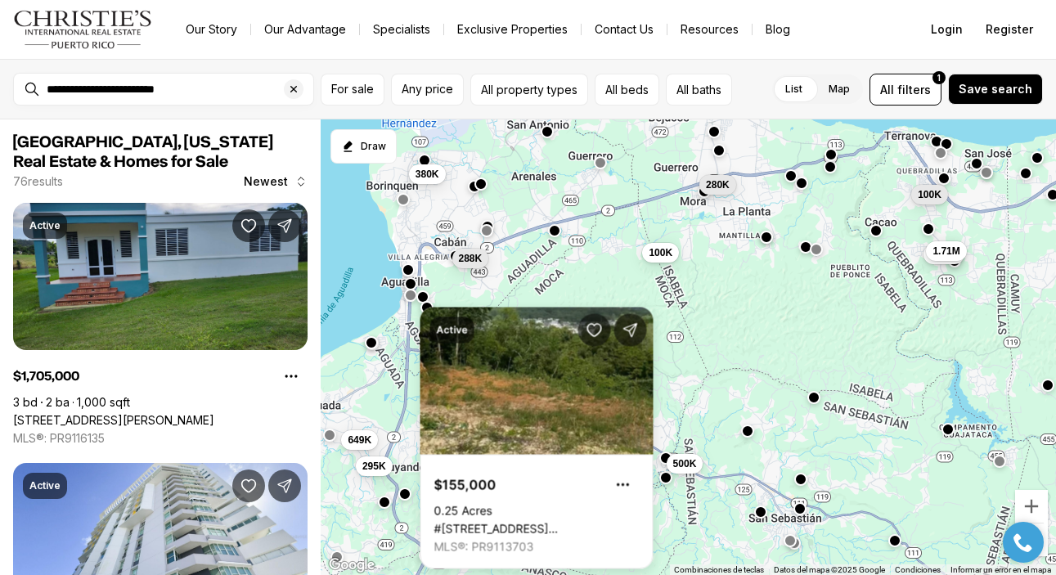
click at [425, 295] on button "button" at bounding box center [422, 296] width 13 height 13
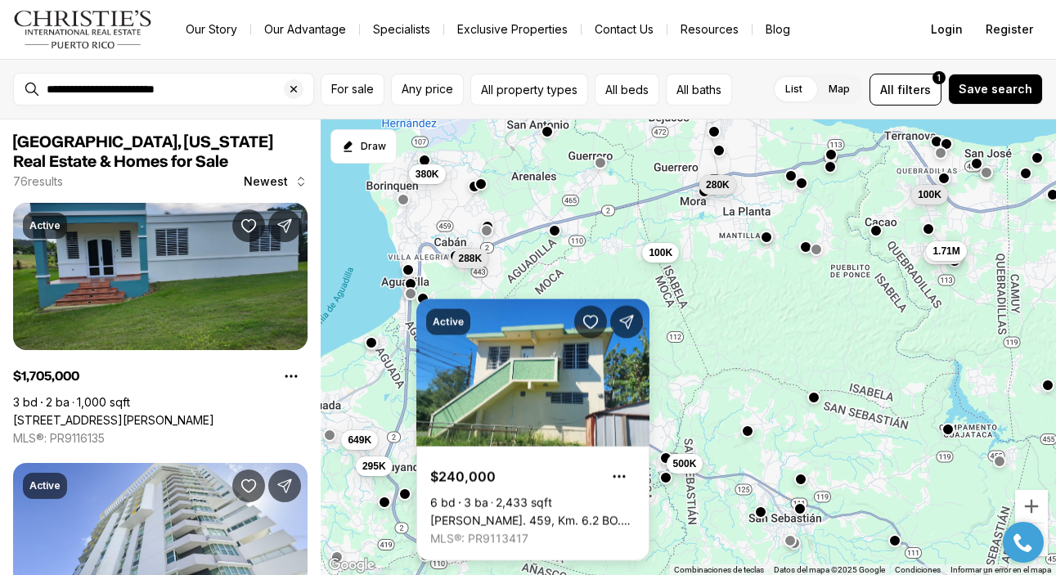
click at [413, 294] on button "button" at bounding box center [410, 293] width 13 height 13
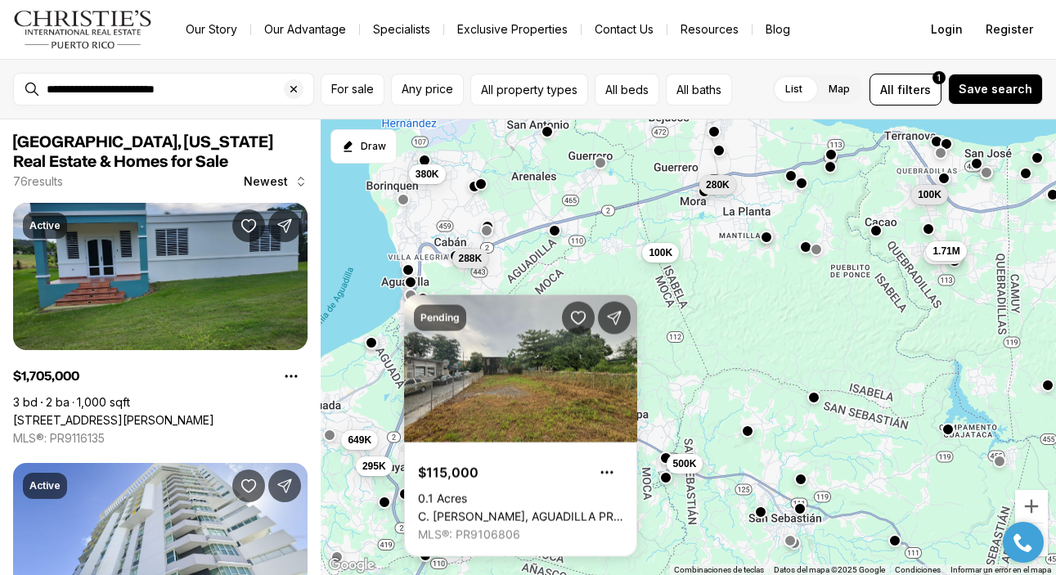
click at [410, 280] on button "button" at bounding box center [409, 282] width 13 height 13
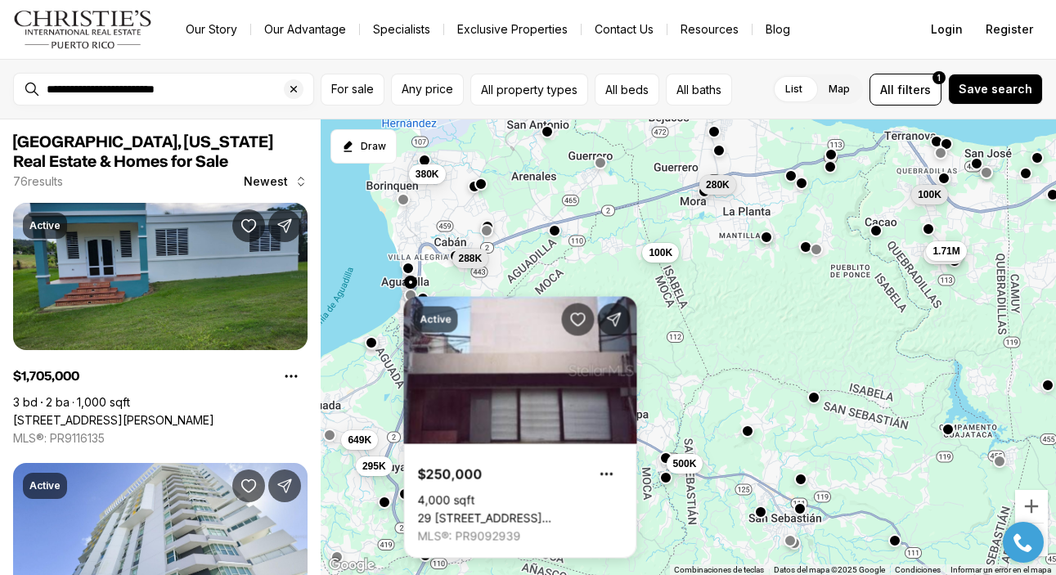
click at [408, 270] on button "button" at bounding box center [407, 268] width 13 height 13
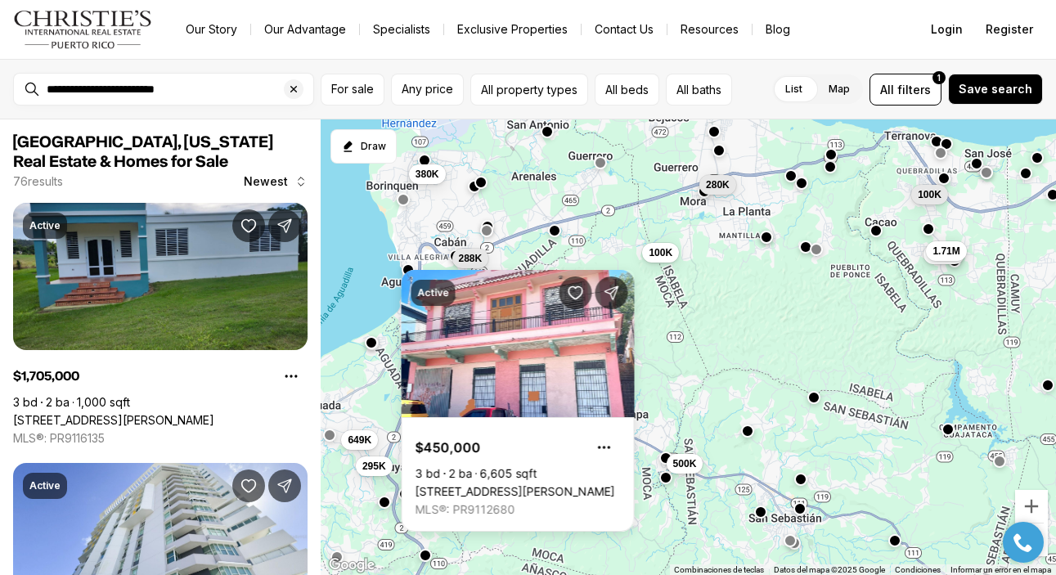
click at [482, 187] on button "button" at bounding box center [480, 182] width 13 height 13
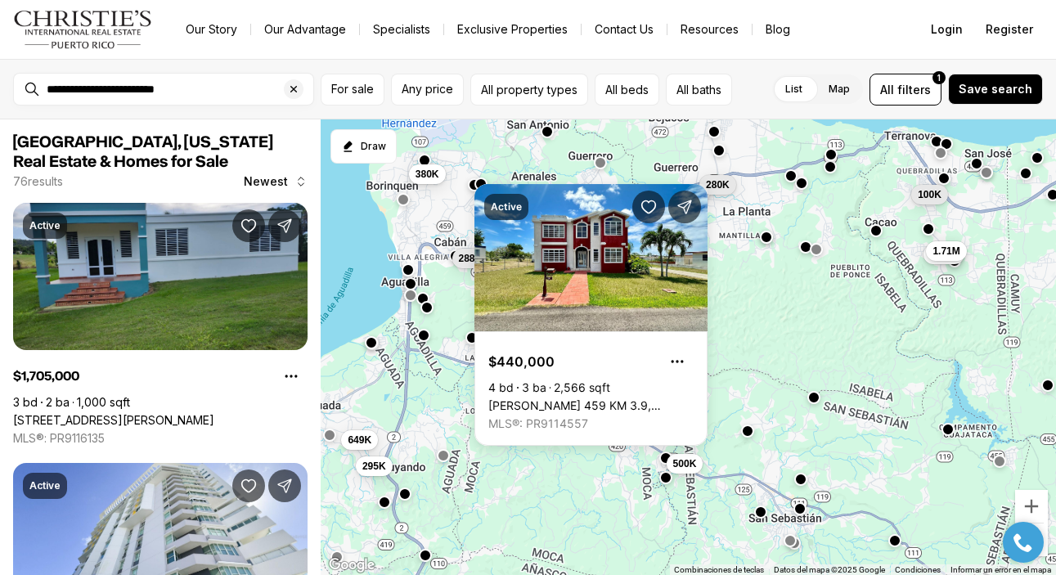
click at [471, 191] on button "button" at bounding box center [473, 184] width 13 height 13
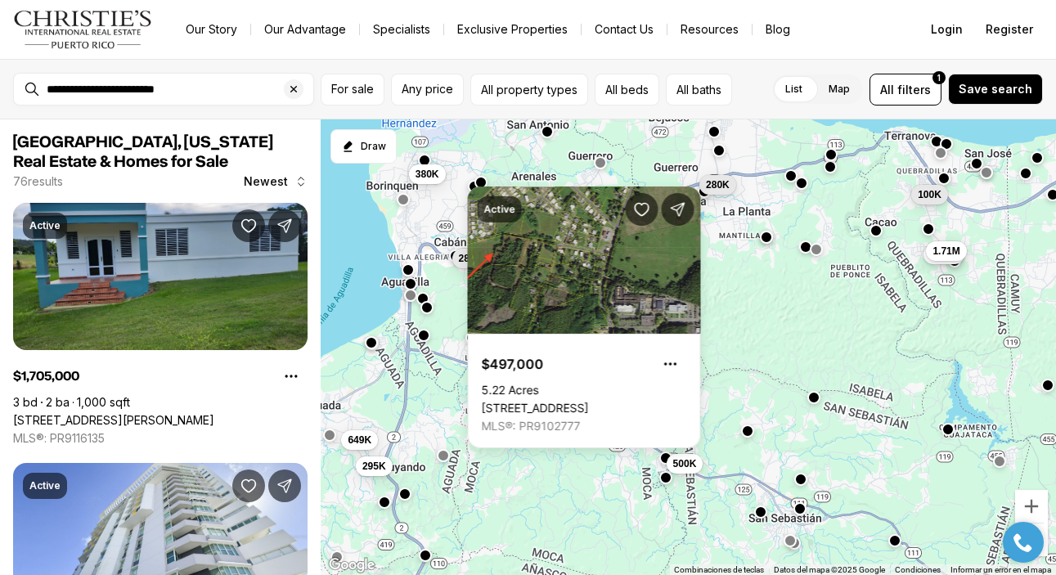
click at [481, 185] on body "**********" at bounding box center [528, 287] width 1056 height 575
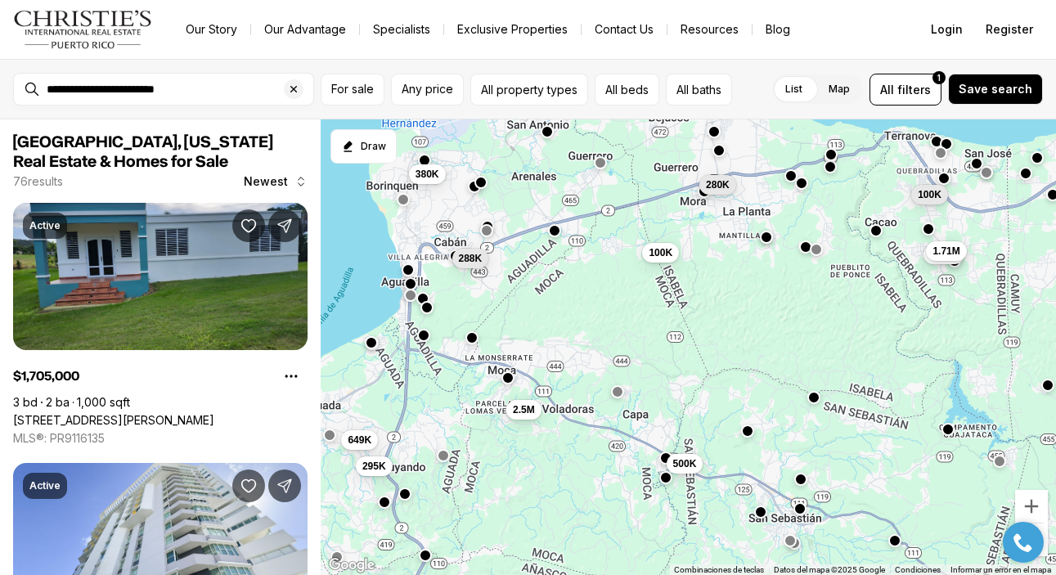
click at [483, 185] on button "button" at bounding box center [480, 182] width 13 height 13
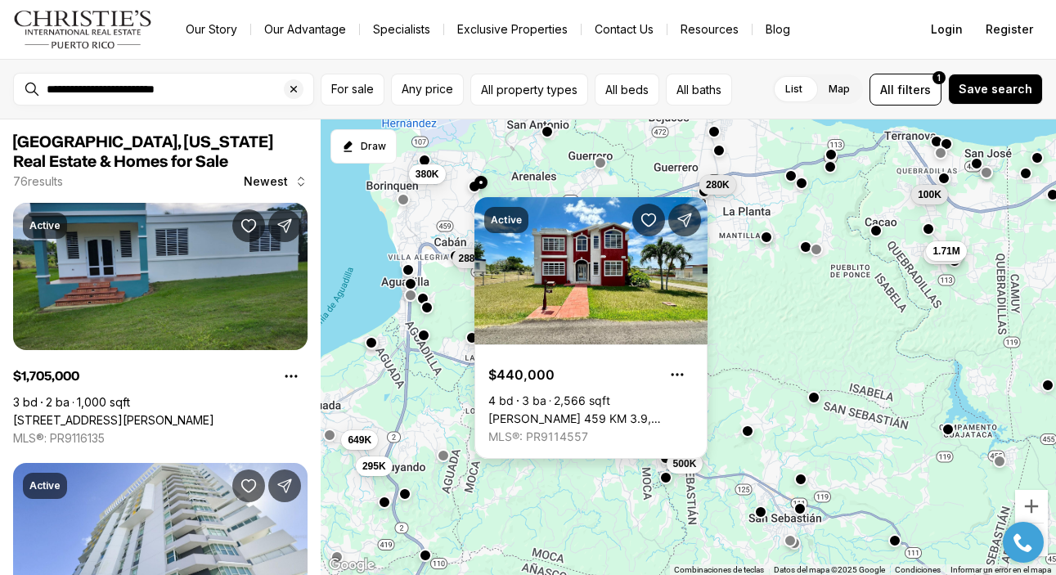
click at [580, 412] on link "Carr 459 KM 3.9, AGUADILLA PR, 00603" at bounding box center [590, 419] width 205 height 15
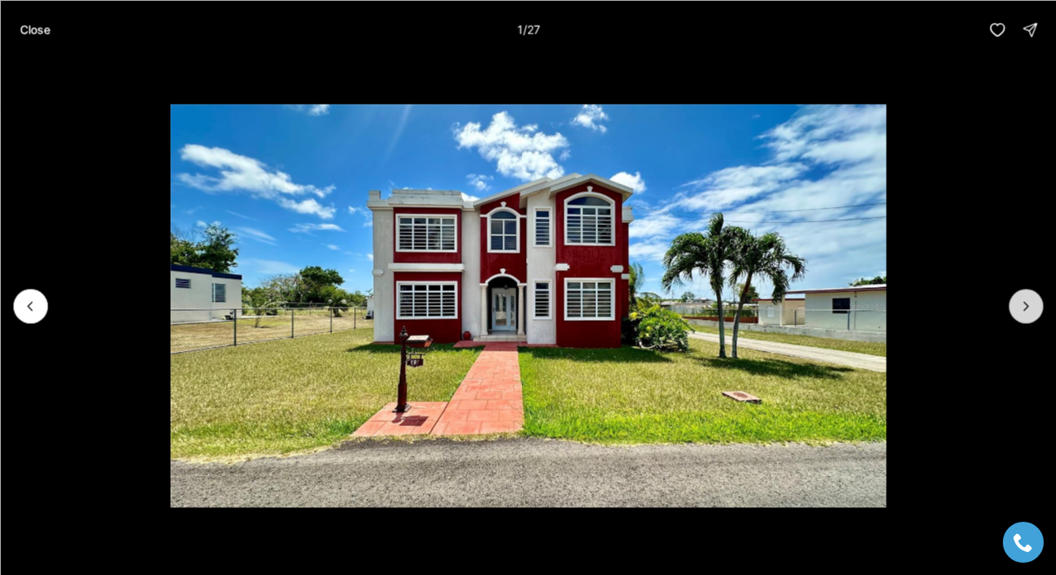
click at [1018, 300] on icon "Next slide" at bounding box center [1026, 306] width 16 height 16
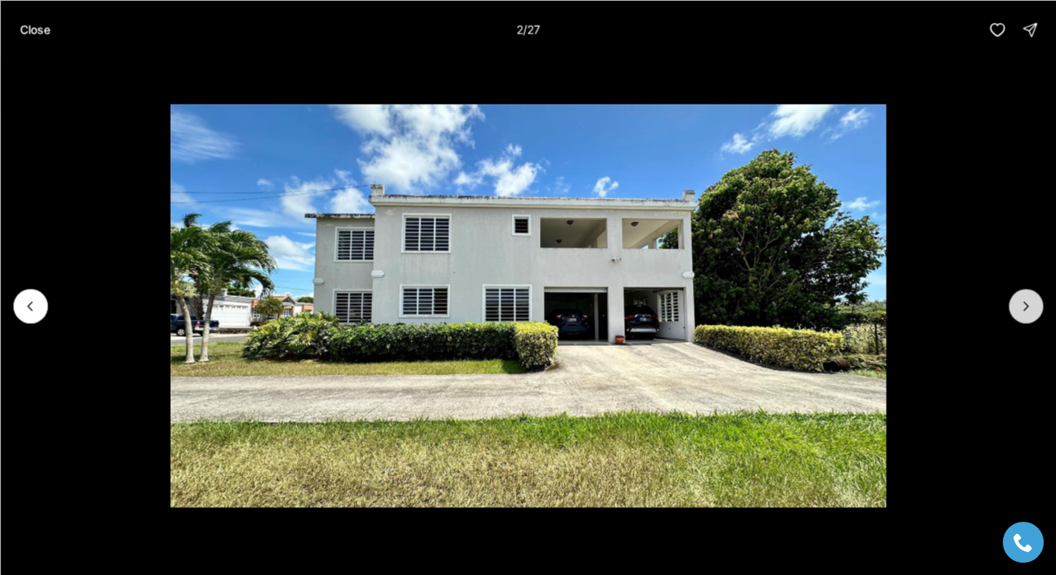
click at [1019, 300] on icon "Next slide" at bounding box center [1026, 306] width 16 height 16
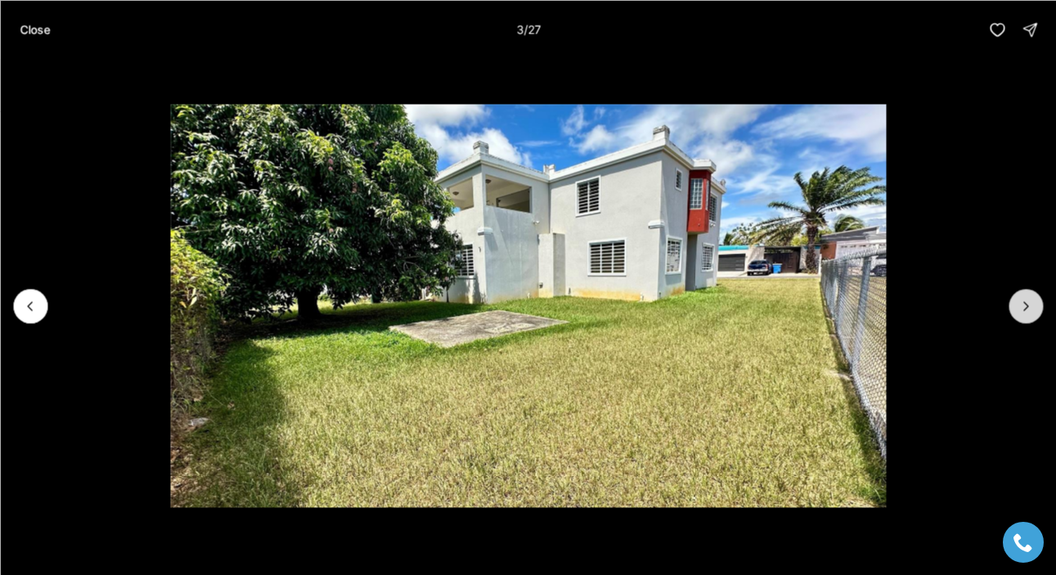
click at [1019, 302] on icon "Next slide" at bounding box center [1026, 306] width 16 height 16
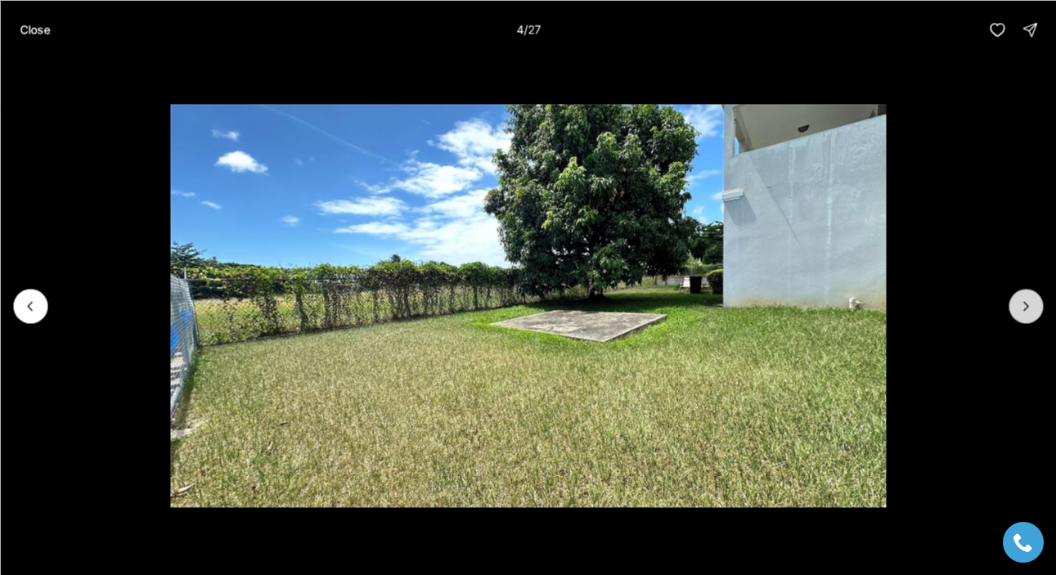
click at [1019, 302] on icon "Next slide" at bounding box center [1026, 306] width 16 height 16
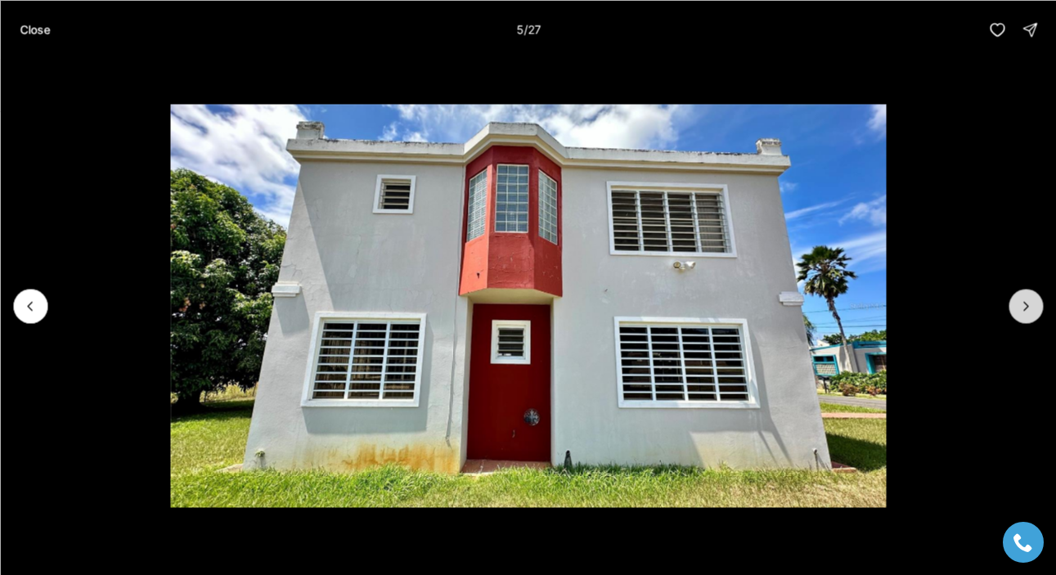
click at [1019, 302] on icon "Next slide" at bounding box center [1026, 306] width 16 height 16
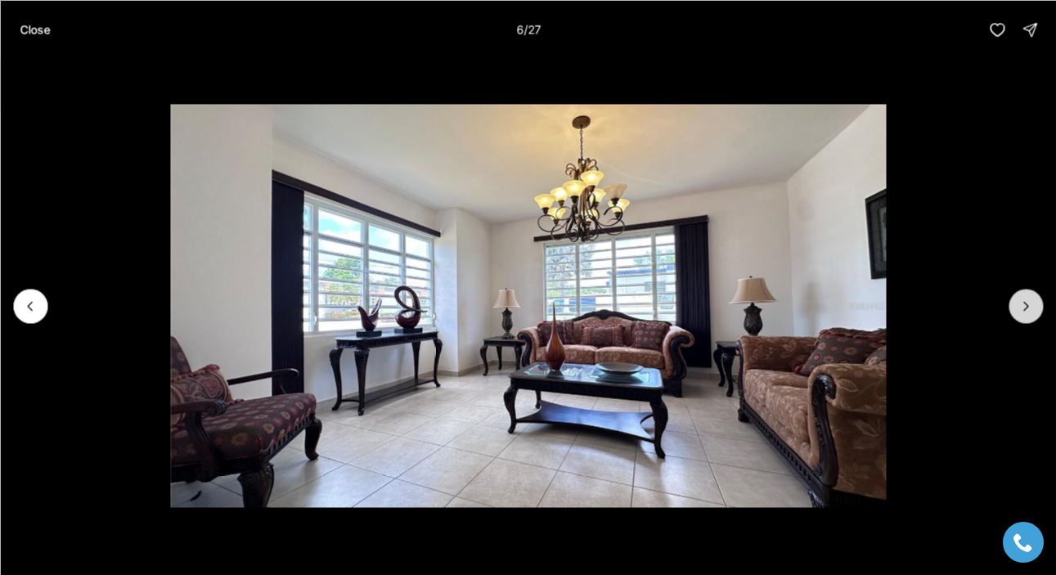
click at [1019, 302] on icon "Next slide" at bounding box center [1026, 306] width 16 height 16
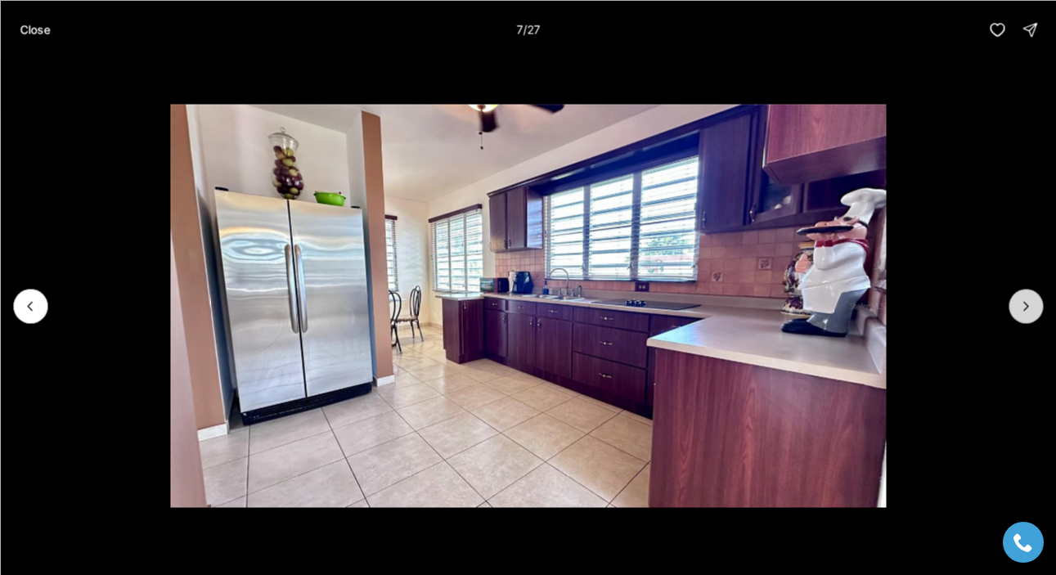
click at [1019, 302] on icon "Next slide" at bounding box center [1026, 306] width 16 height 16
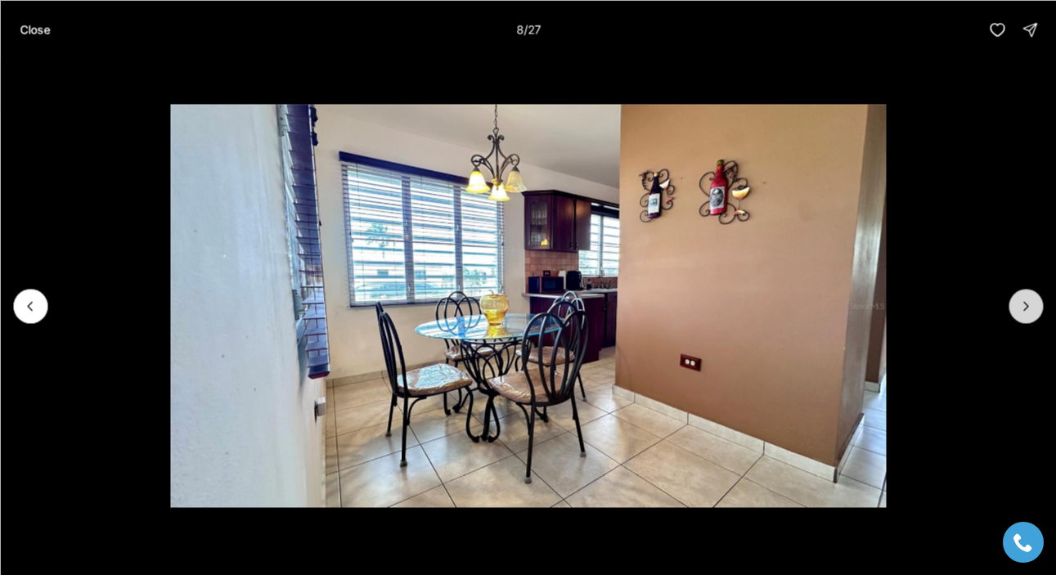
click at [1019, 302] on icon "Next slide" at bounding box center [1026, 306] width 16 height 16
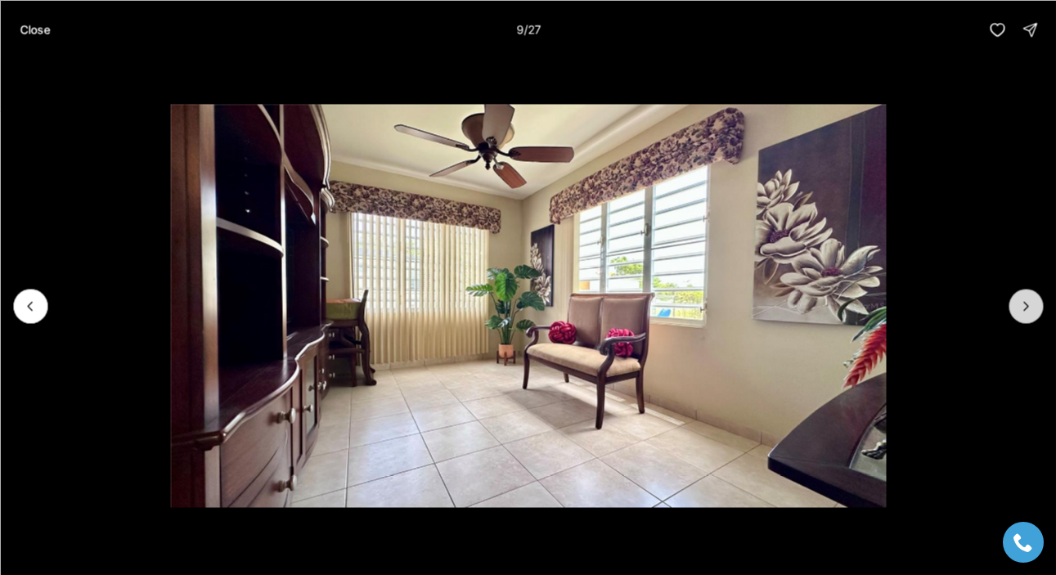
click at [1019, 303] on icon "Next slide" at bounding box center [1026, 306] width 16 height 16
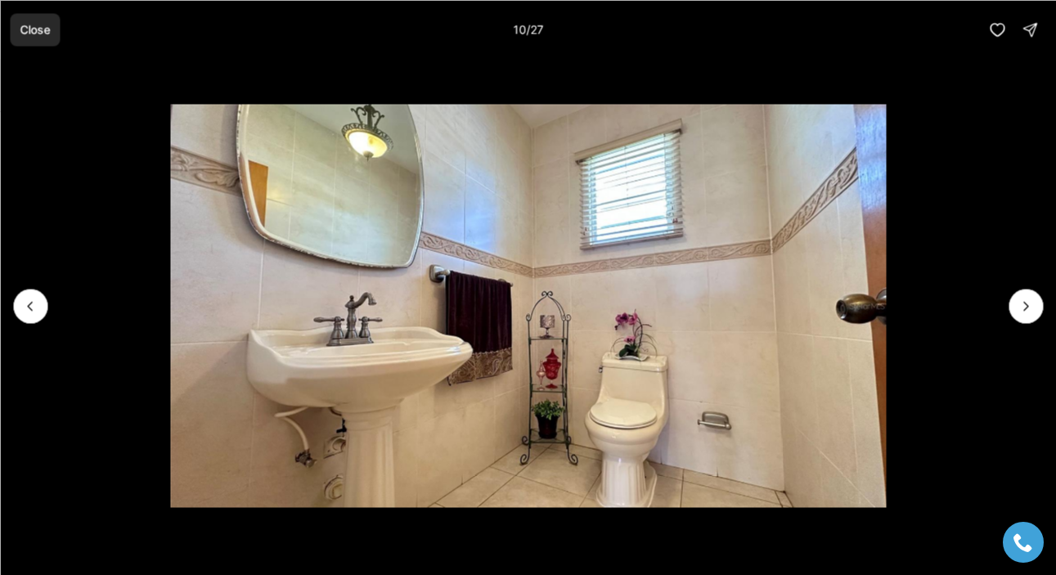
click at [24, 28] on p "Close" at bounding box center [35, 29] width 30 height 13
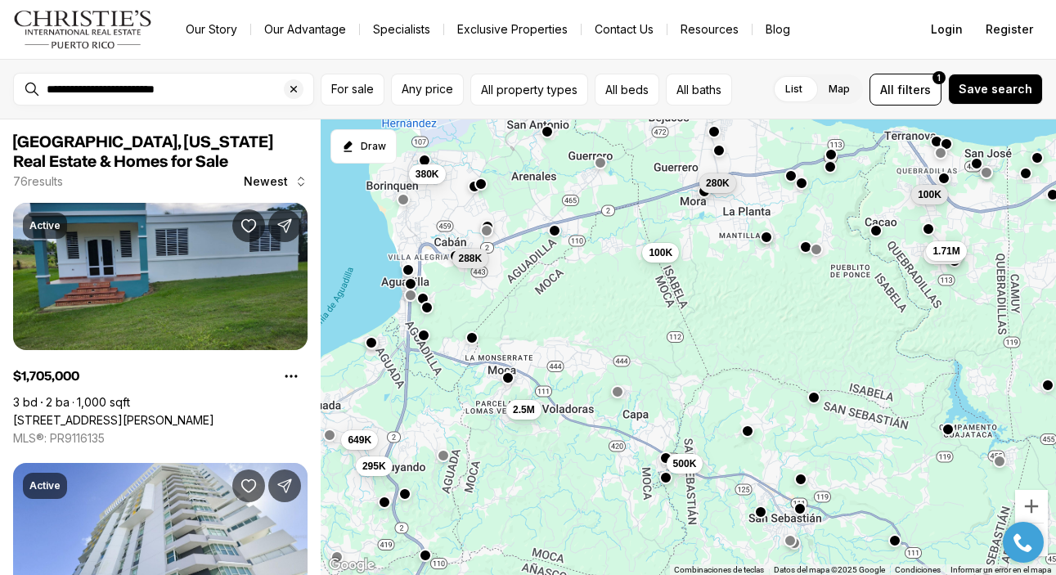
click at [705, 190] on button "280K" at bounding box center [717, 183] width 37 height 20
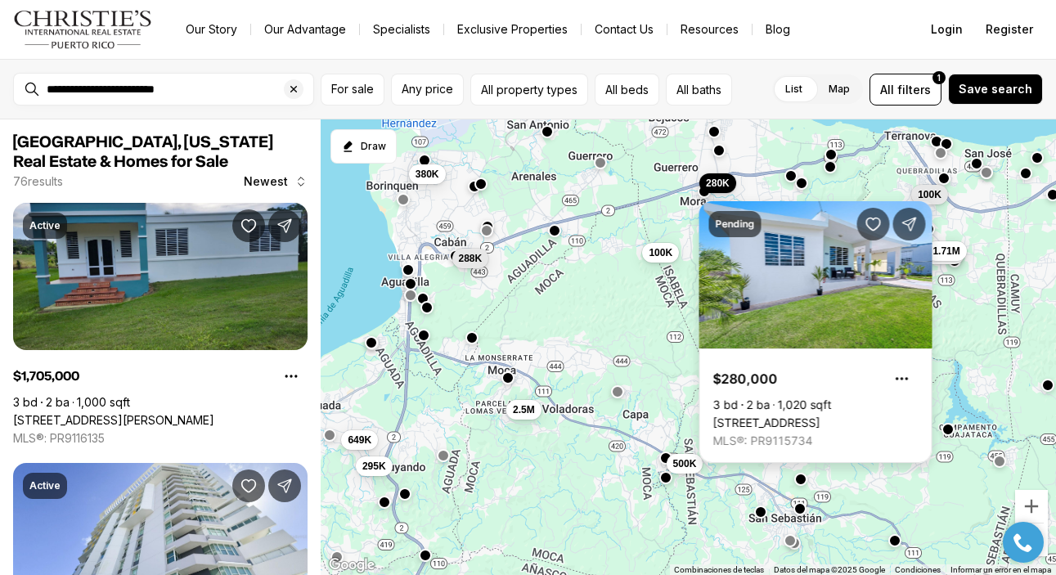
click at [780, 416] on link "[STREET_ADDRESS]" at bounding box center [766, 423] width 107 height 15
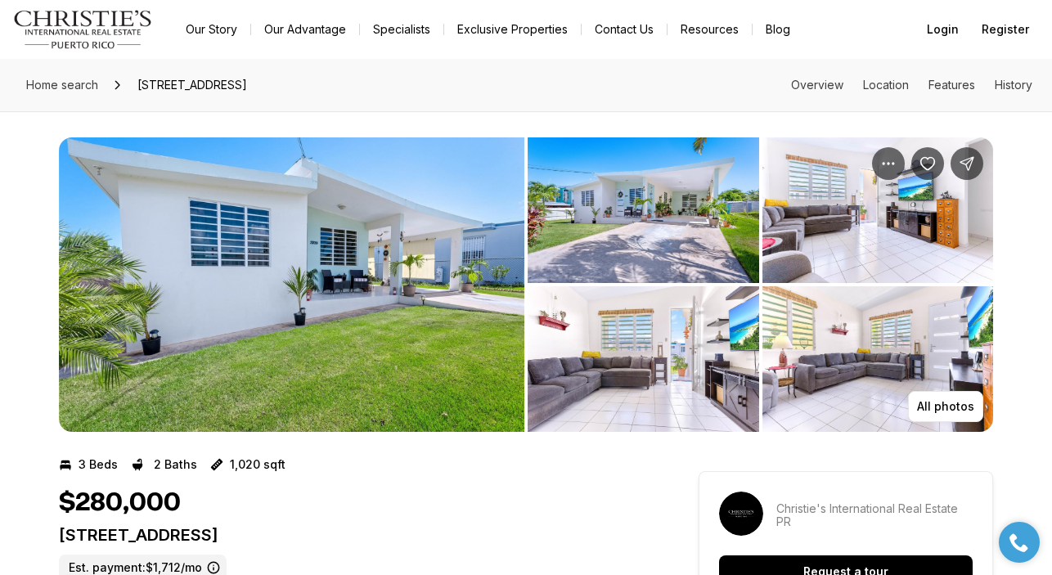
click at [503, 313] on img "View image gallery" at bounding box center [291, 284] width 465 height 295
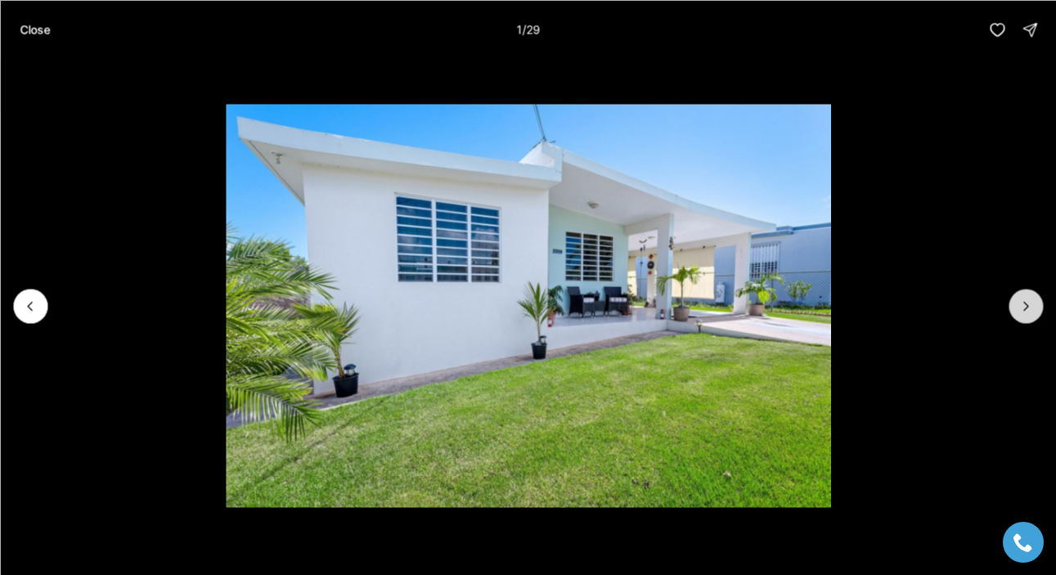
click at [1036, 317] on button "Next slide" at bounding box center [1026, 306] width 34 height 34
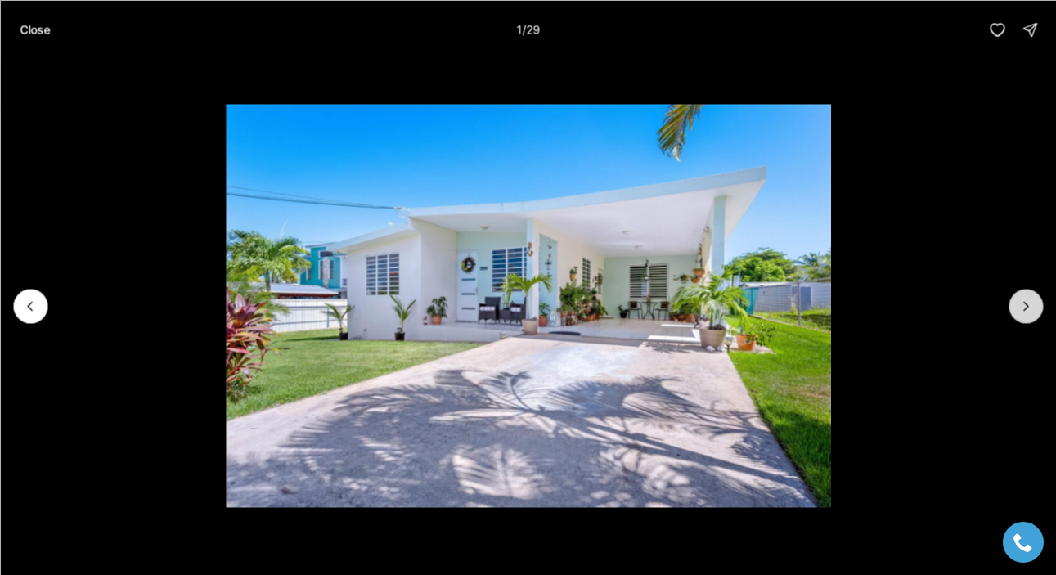
click at [1036, 315] on button "Next slide" at bounding box center [1026, 306] width 34 height 34
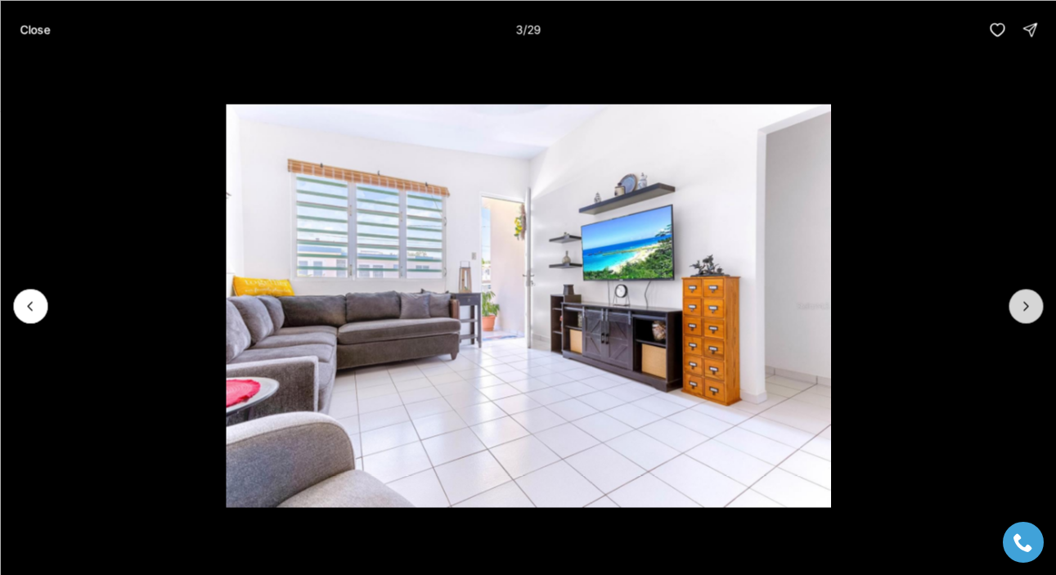
click at [1036, 315] on button "Next slide" at bounding box center [1026, 306] width 34 height 34
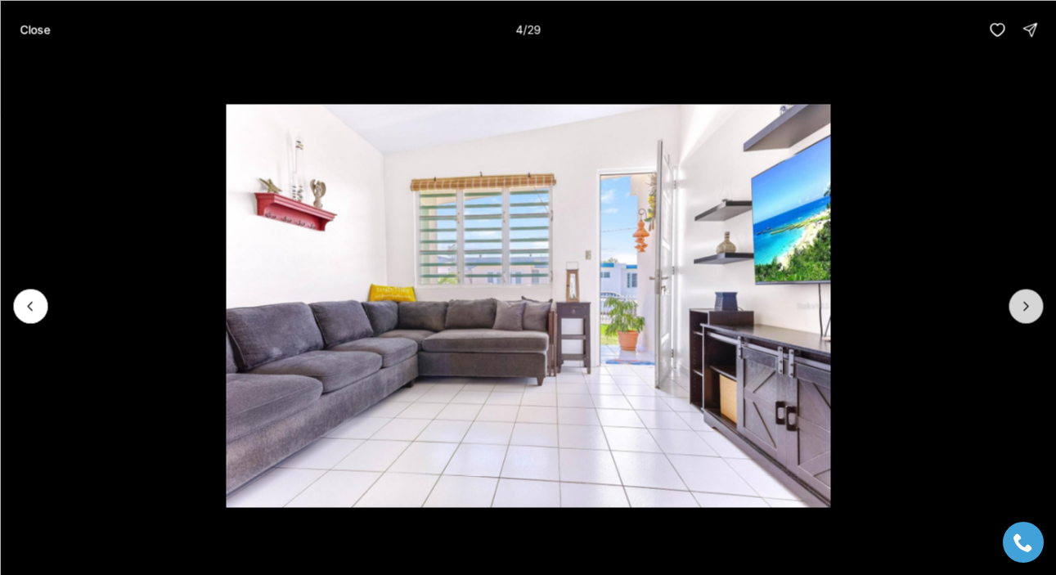
click at [1036, 315] on button "Next slide" at bounding box center [1026, 306] width 34 height 34
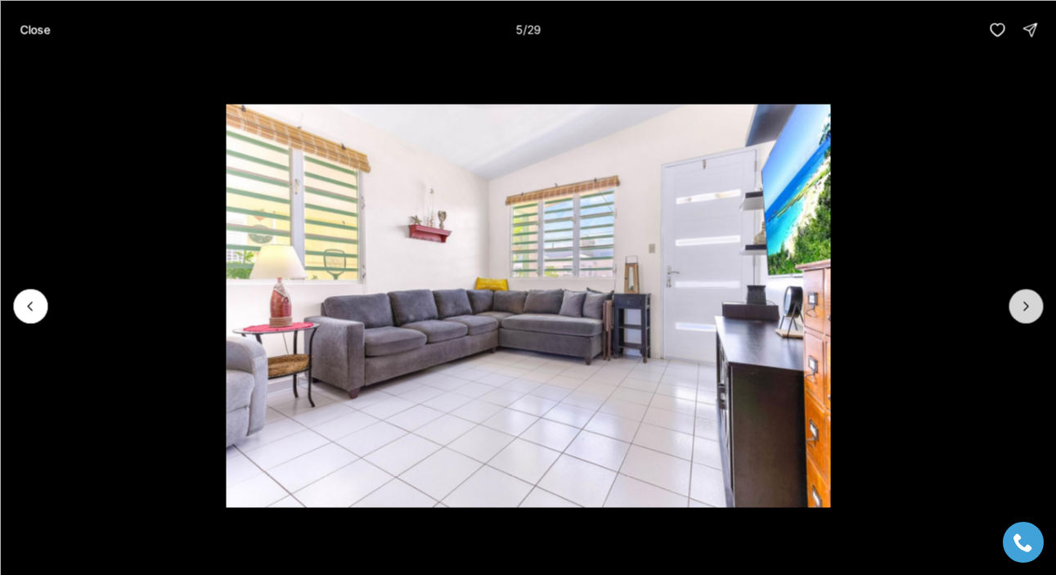
click at [1036, 315] on button "Next slide" at bounding box center [1026, 306] width 34 height 34
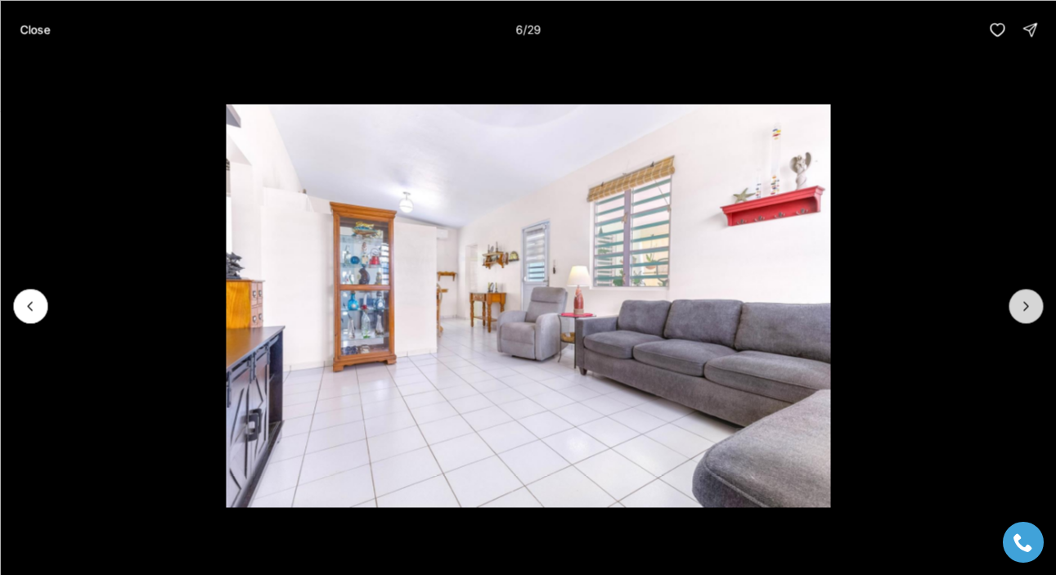
click at [1036, 315] on button "Next slide" at bounding box center [1026, 306] width 34 height 34
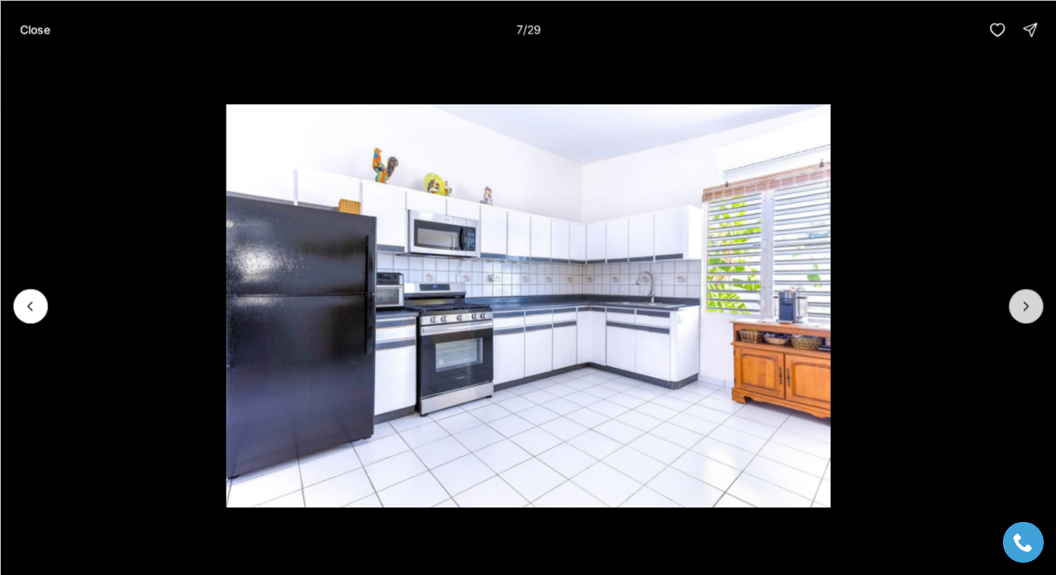
click at [1036, 315] on button "Next slide" at bounding box center [1026, 306] width 34 height 34
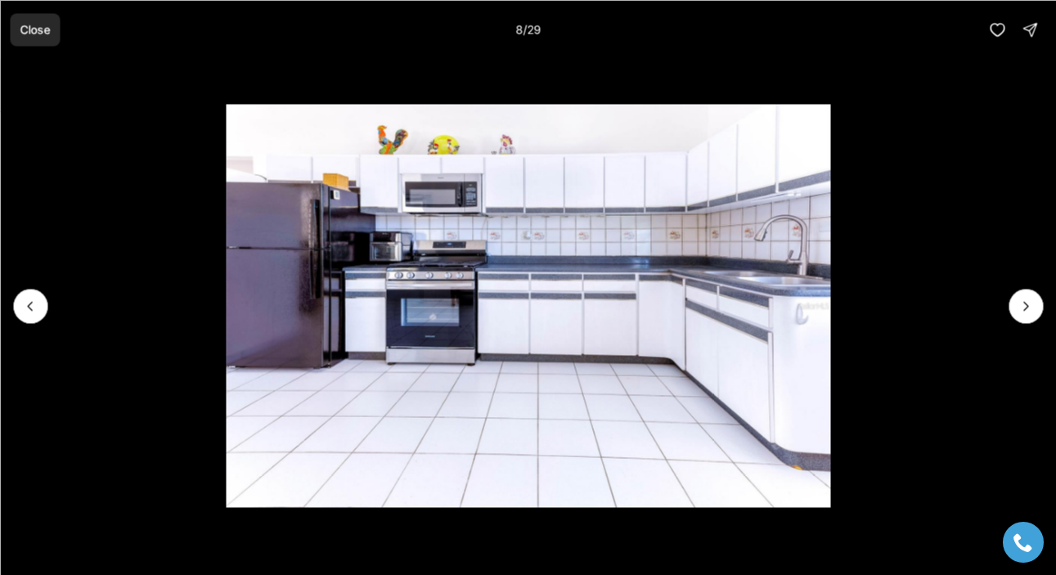
click at [37, 24] on p "Close" at bounding box center [35, 29] width 30 height 13
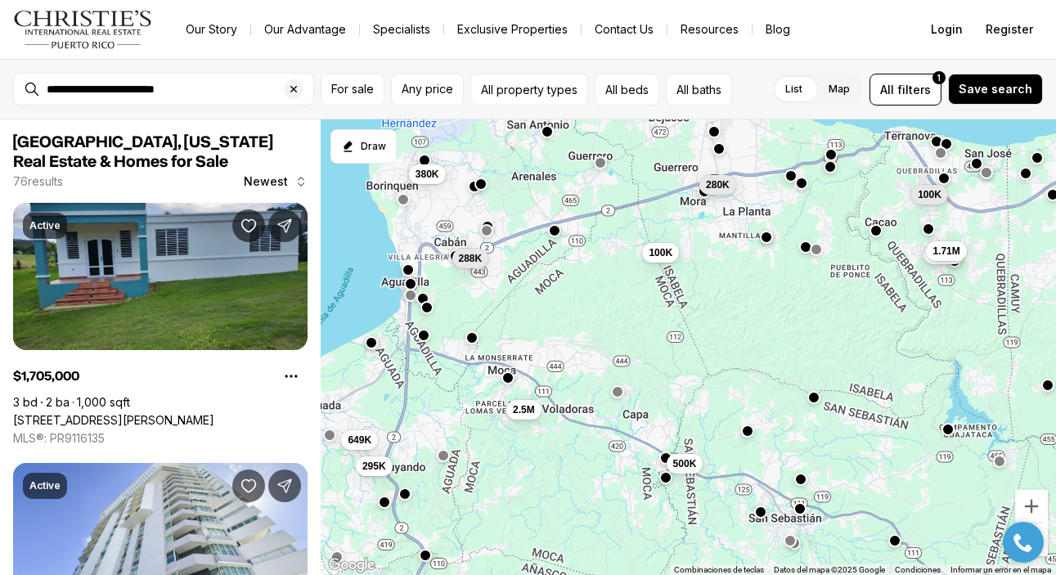
click at [720, 151] on button "button" at bounding box center [718, 148] width 13 height 13
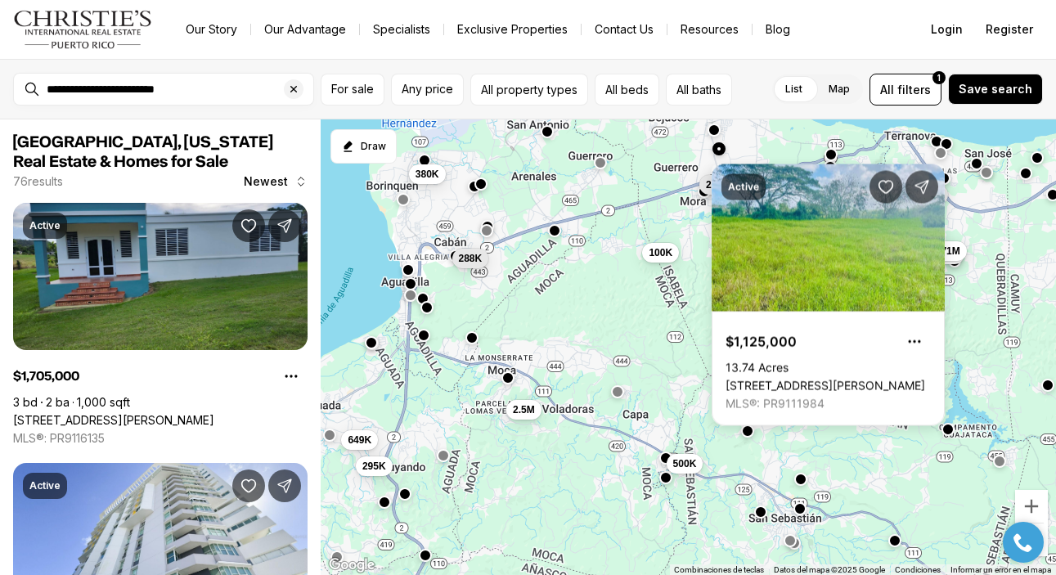
click at [712, 131] on button "button" at bounding box center [713, 130] width 13 height 13
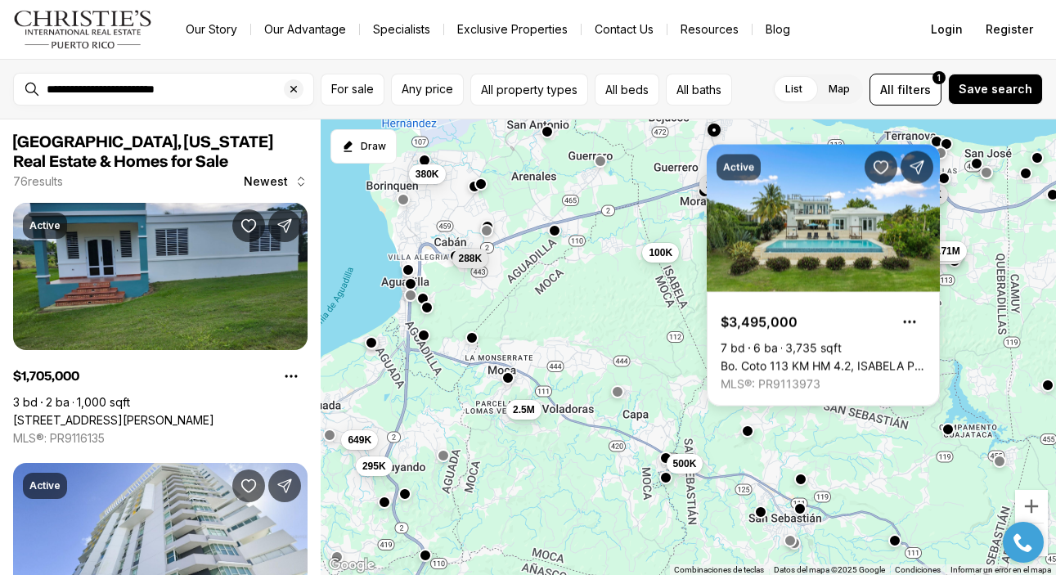
click at [605, 167] on div at bounding box center [599, 162] width 13 height 13
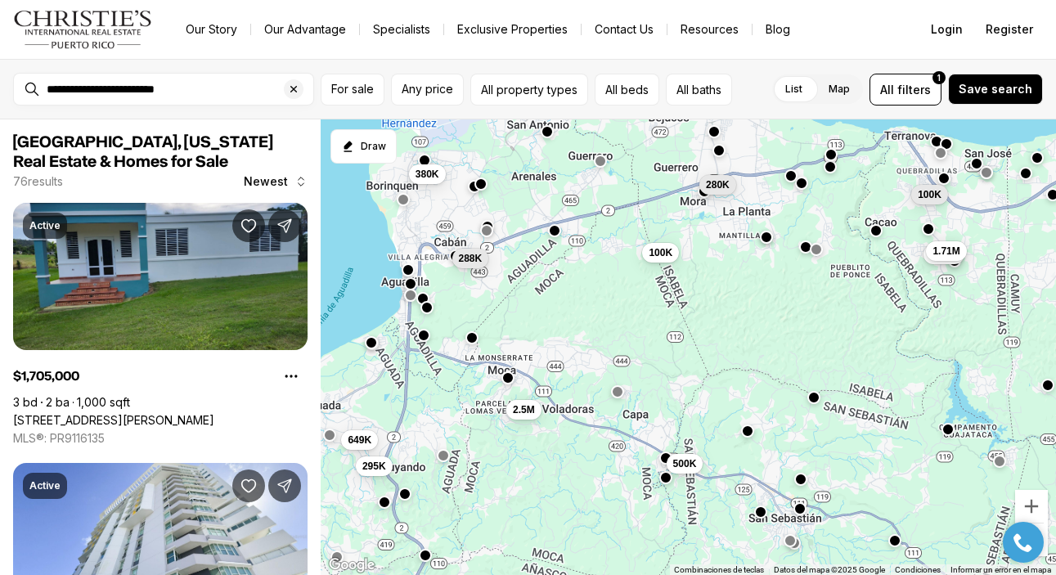
click at [601, 164] on button "button" at bounding box center [599, 161] width 13 height 13
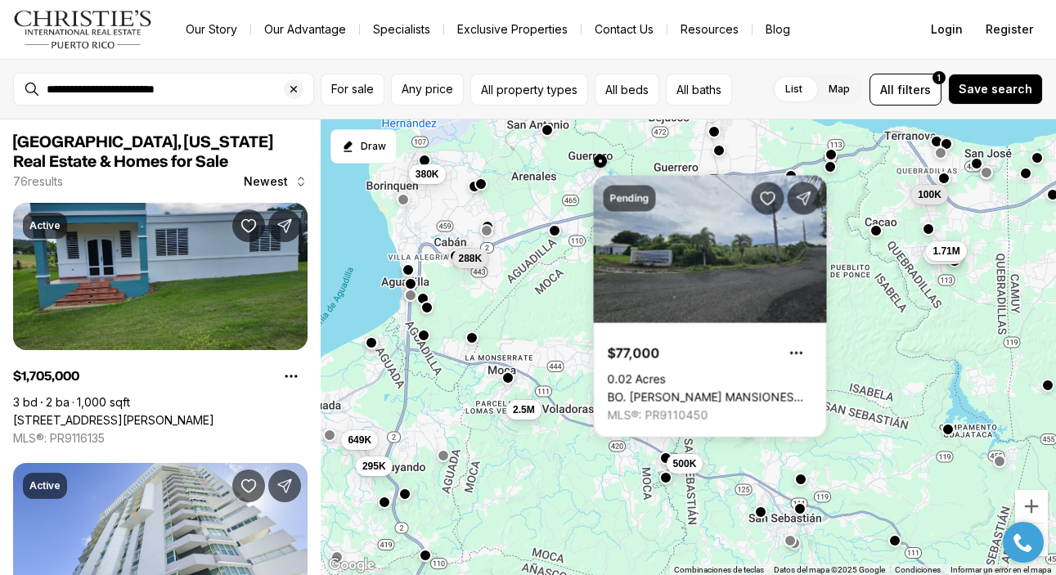
click at [549, 137] on div at bounding box center [547, 131] width 13 height 13
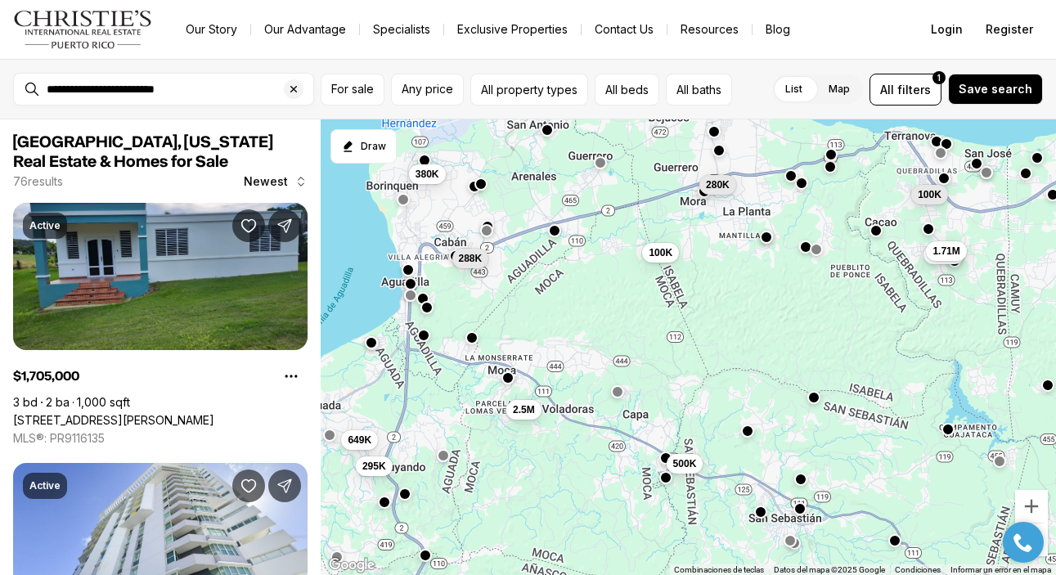
click at [546, 130] on button "button" at bounding box center [547, 130] width 13 height 13
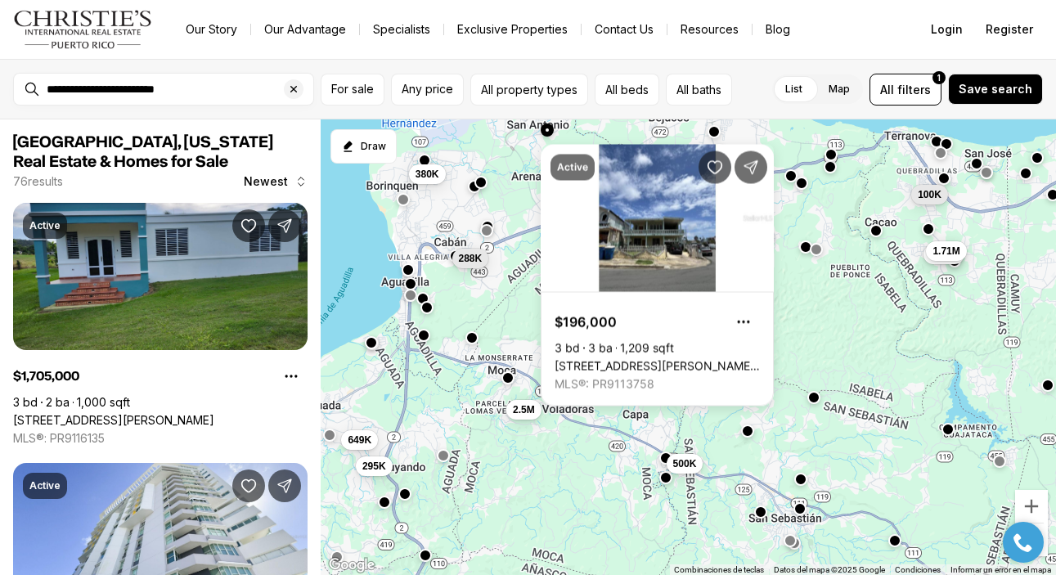
click at [483, 188] on button "button" at bounding box center [480, 182] width 13 height 13
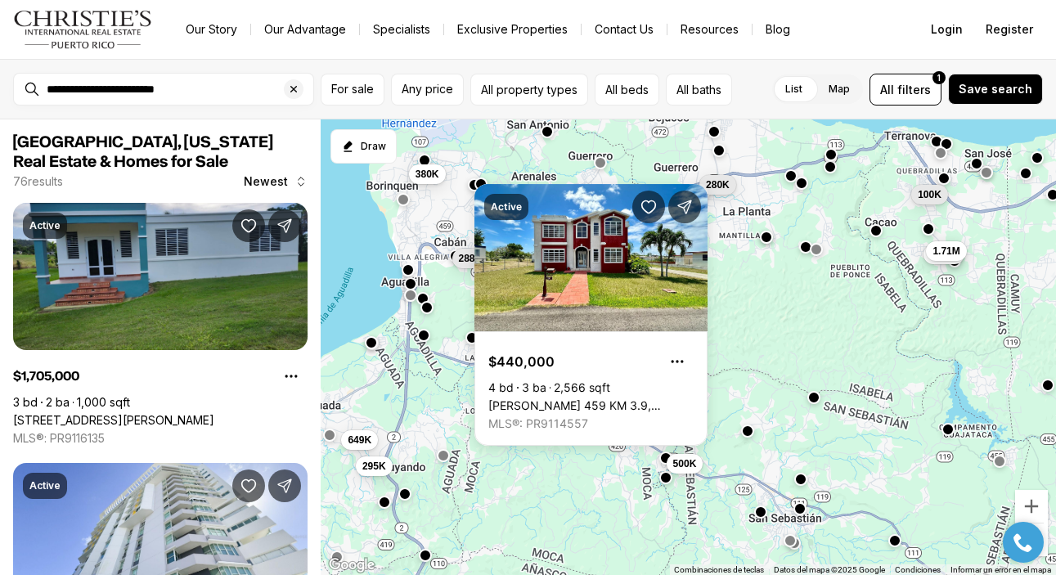
click at [474, 189] on button "button" at bounding box center [473, 184] width 13 height 13
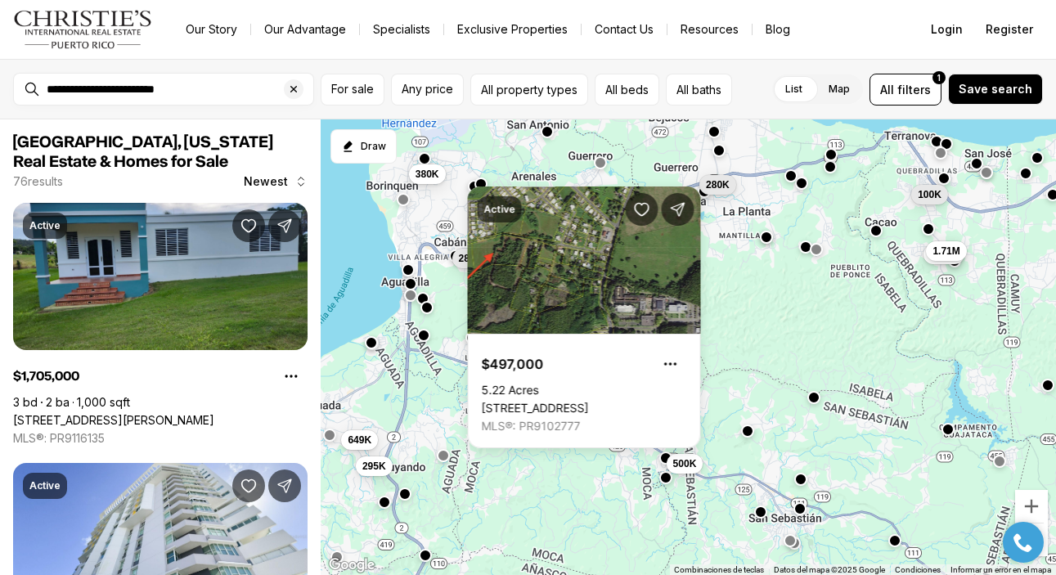
click at [422, 156] on button "button" at bounding box center [423, 158] width 13 height 13
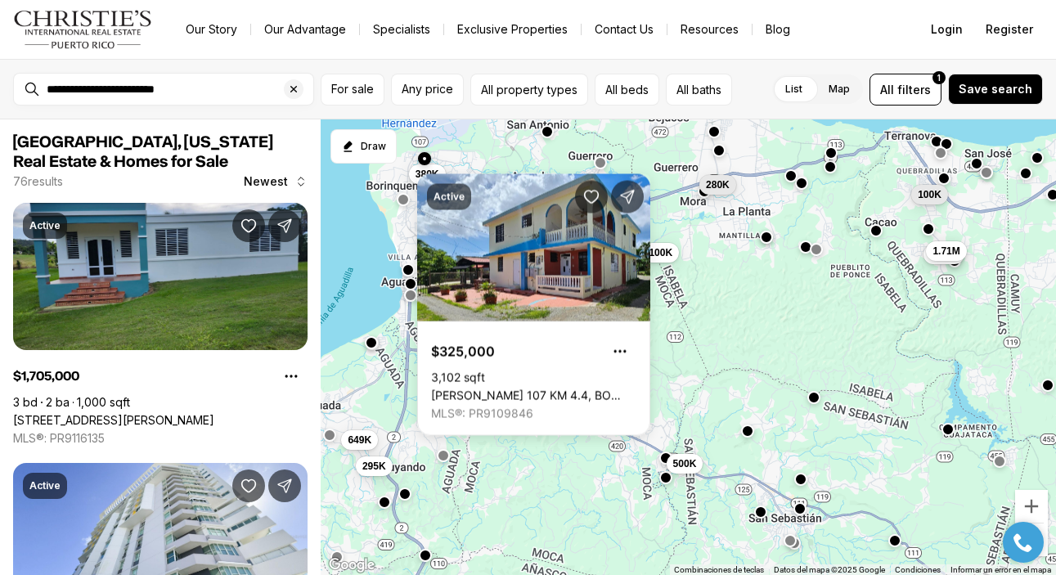
click at [831, 153] on button "button" at bounding box center [830, 152] width 13 height 13
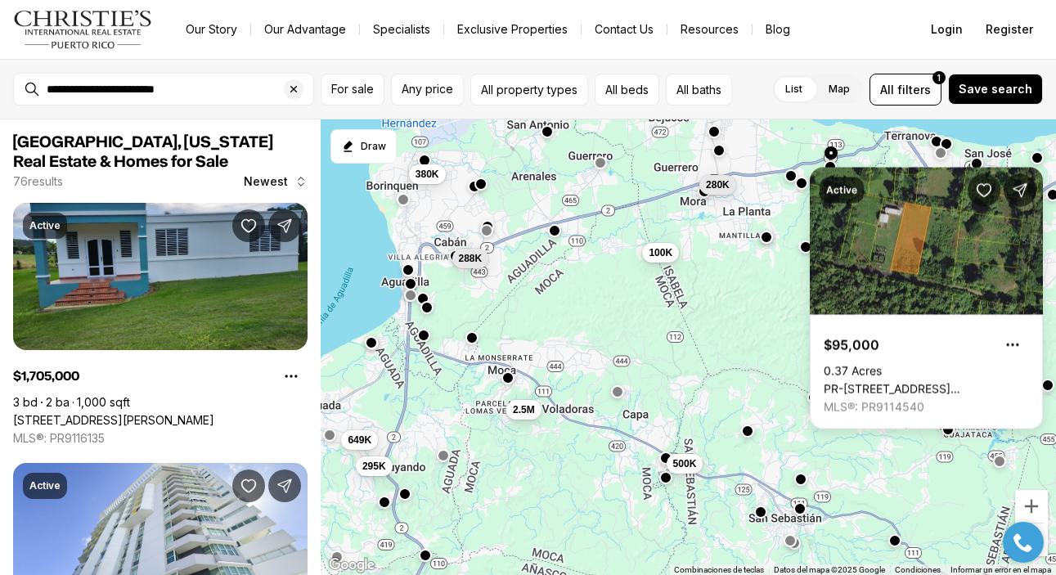
click at [831, 165] on div "Active $95,000 0.37 Acres PR-[STREET_ADDRESS][PERSON_NAME] MLS®: PR9114540" at bounding box center [926, 292] width 233 height 275
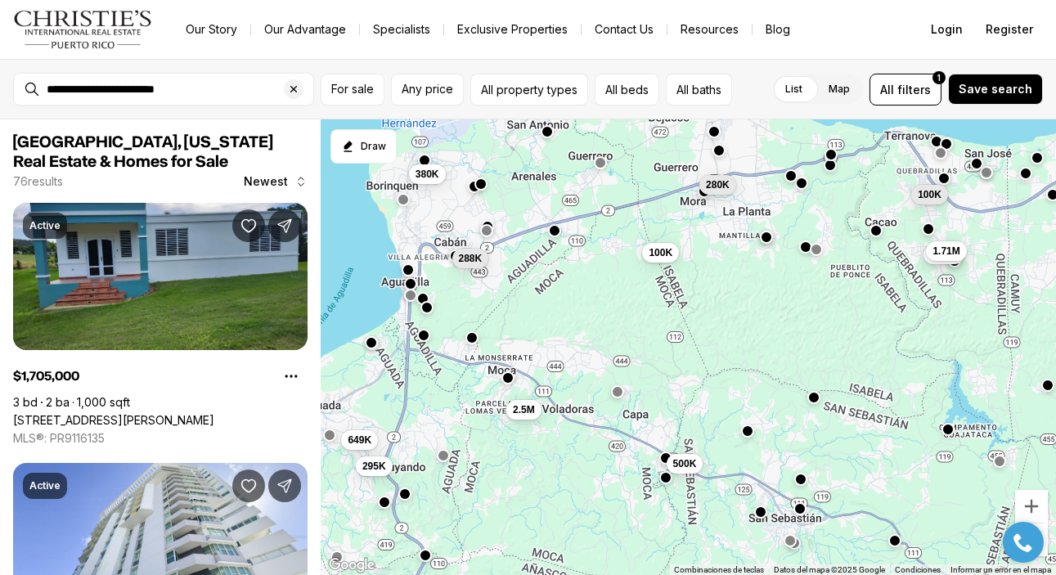
click at [831, 168] on button "button" at bounding box center [830, 165] width 13 height 13
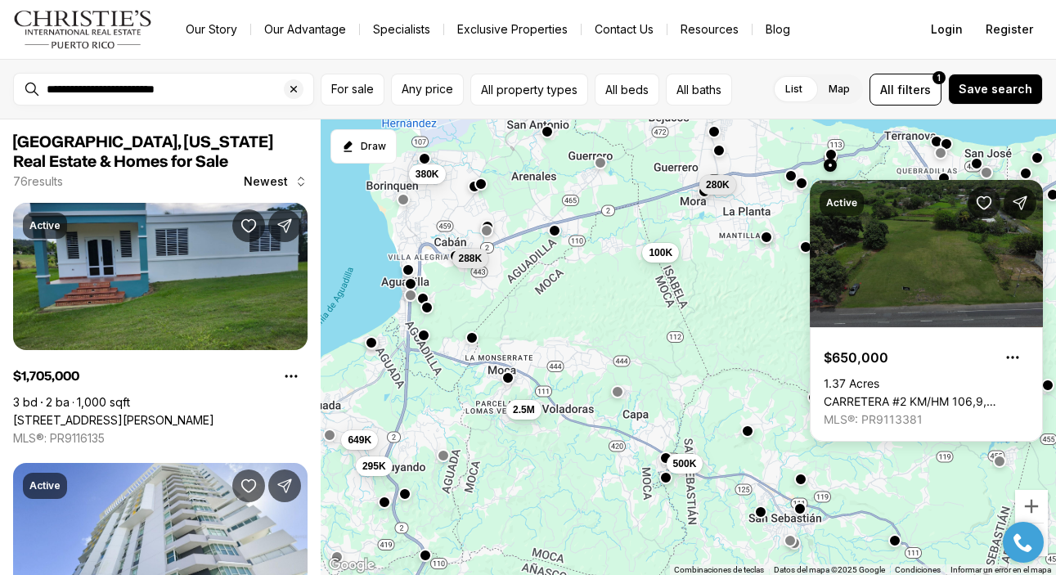
click at [426, 157] on button "button" at bounding box center [423, 158] width 13 height 13
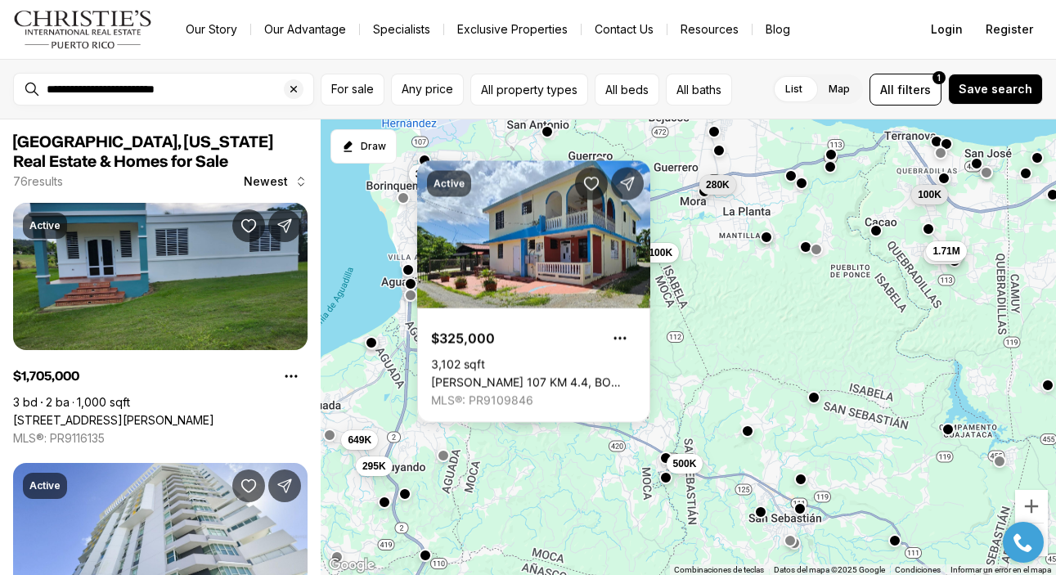
click at [404, 200] on button "button" at bounding box center [402, 197] width 13 height 13
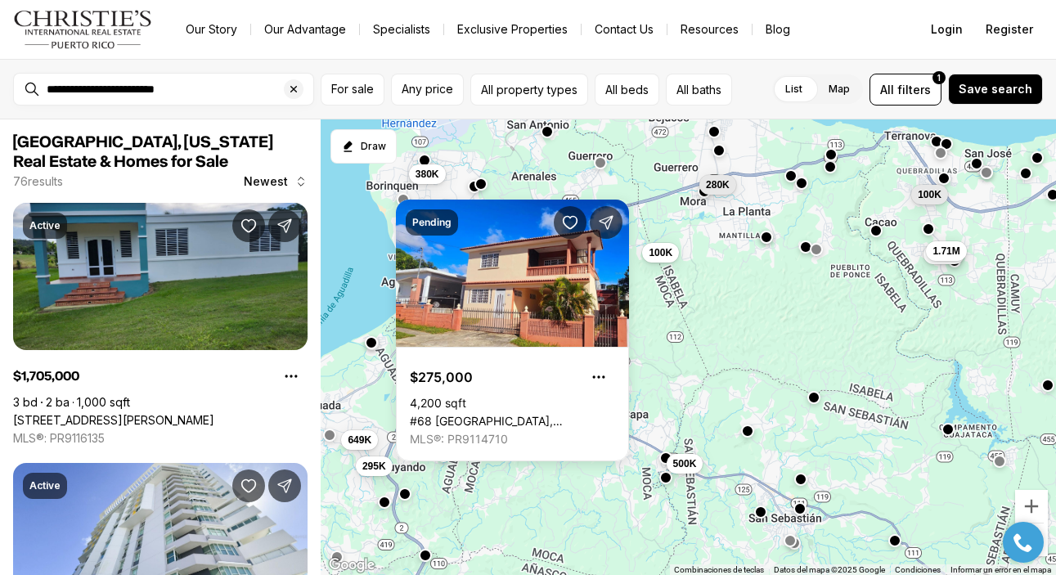
click at [376, 224] on div "280K 69K 100K 1.71M 1.71M 2.5M 288K 380K 649K 295K 100K 500K" at bounding box center [688, 347] width 735 height 456
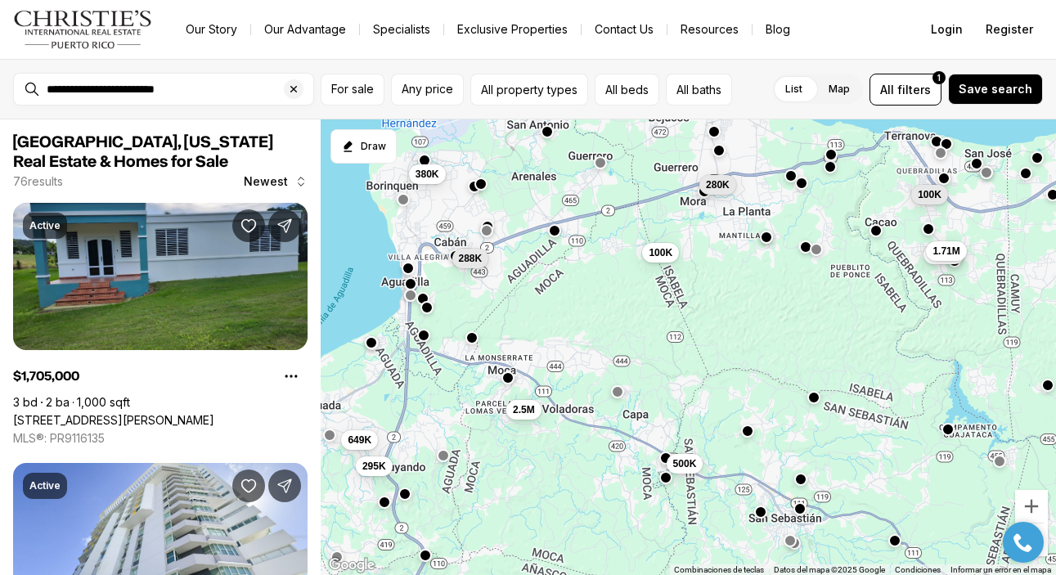
click at [410, 272] on button "button" at bounding box center [407, 268] width 13 height 13
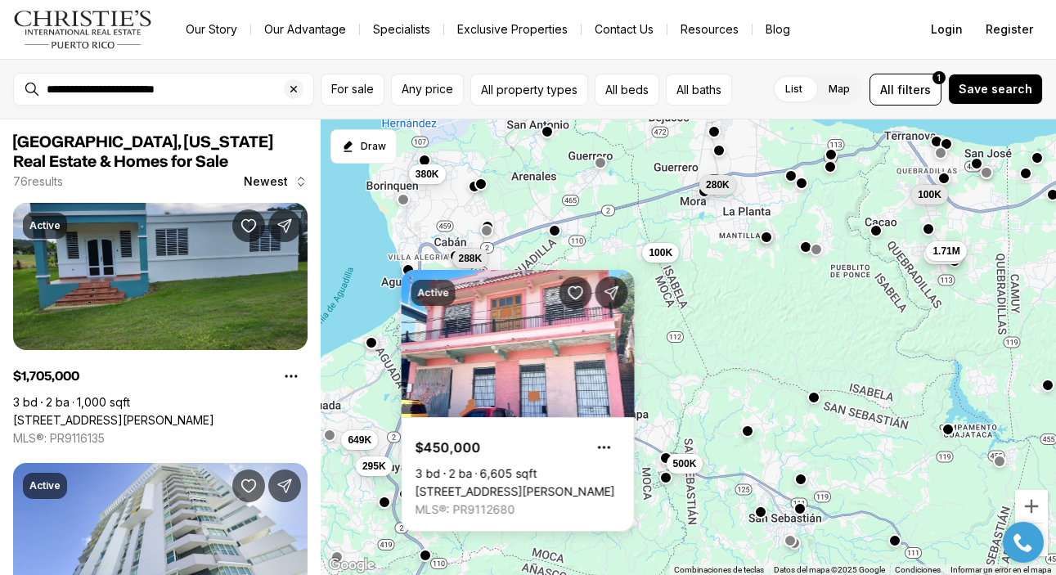
click at [412, 281] on div "Active $450,000 3 bd 2 ba 6,605 sqft [STREET_ADDRESS][PERSON_NAME] MLS®: PR9112…" at bounding box center [518, 401] width 233 height 262
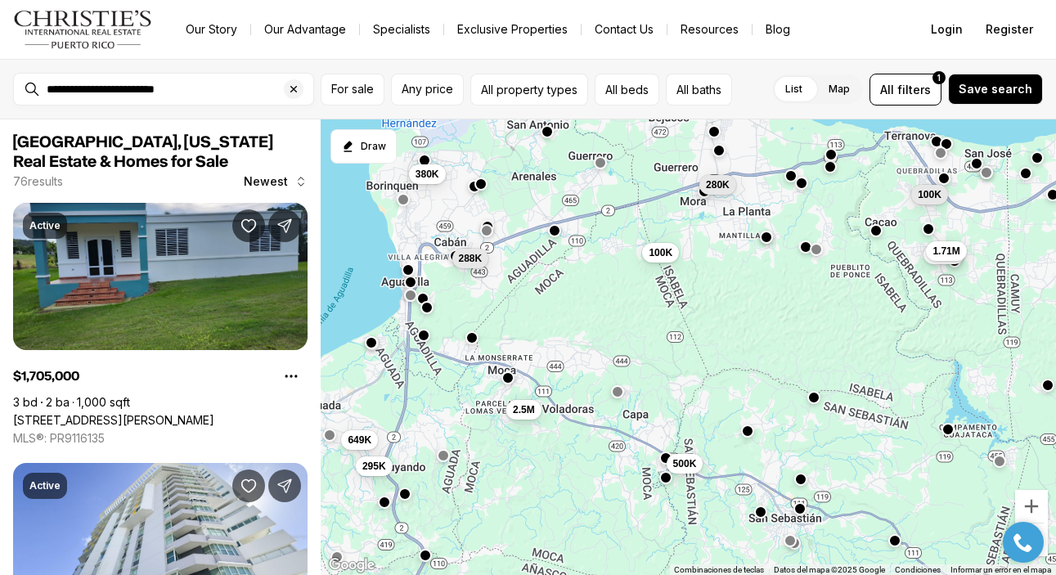
click at [411, 280] on button "button" at bounding box center [409, 282] width 13 height 13
